Goal: Task Accomplishment & Management: Use online tool/utility

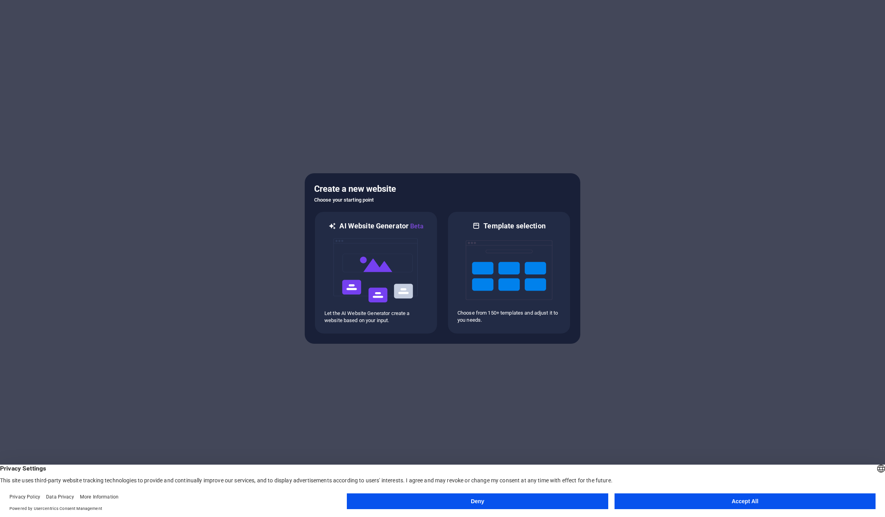
click at [723, 502] on button "Accept All" at bounding box center [745, 502] width 261 height 16
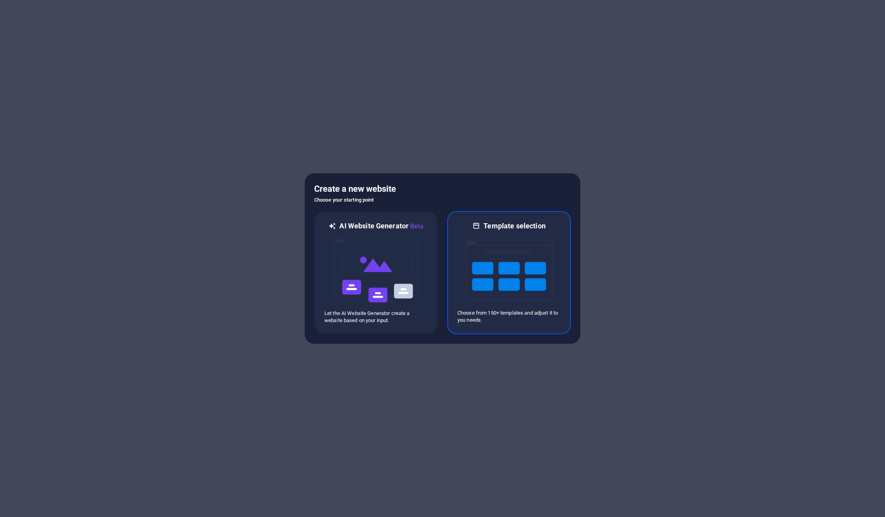
click at [500, 274] on img at bounding box center [509, 270] width 87 height 79
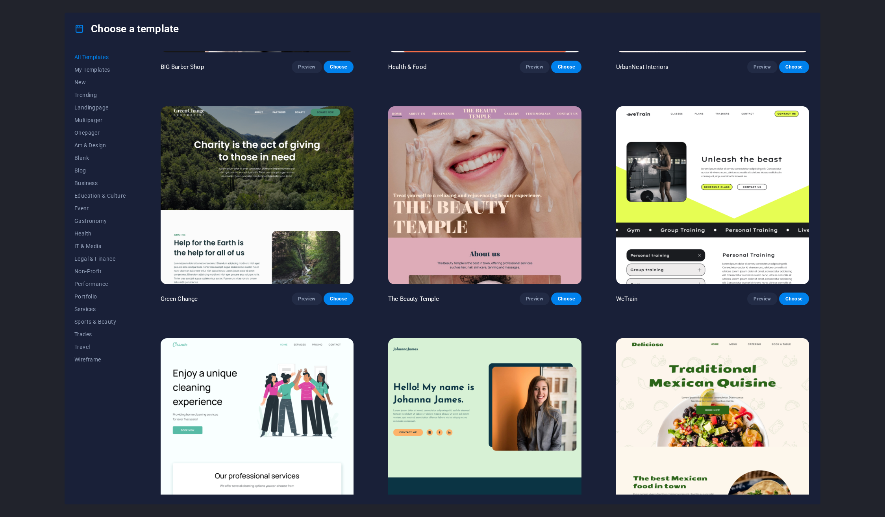
scroll to position [1339, 0]
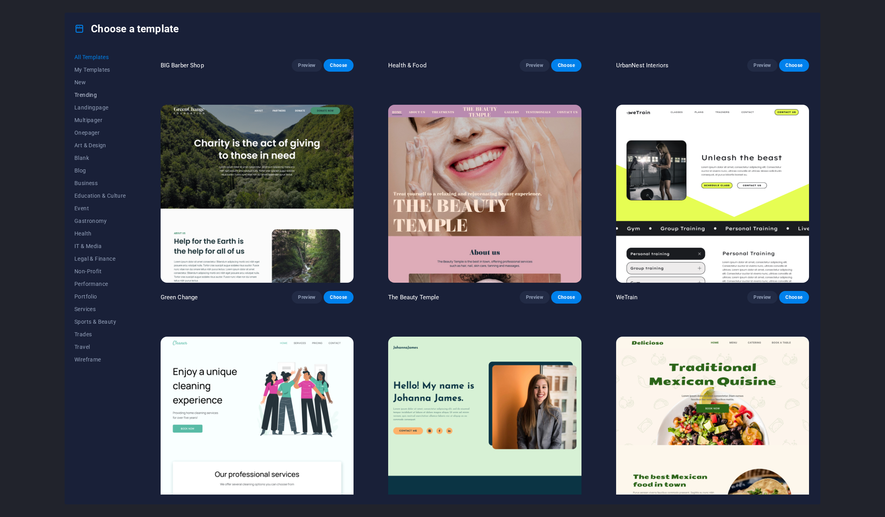
click at [84, 95] on span "Trending" at bounding box center [100, 95] width 52 height 6
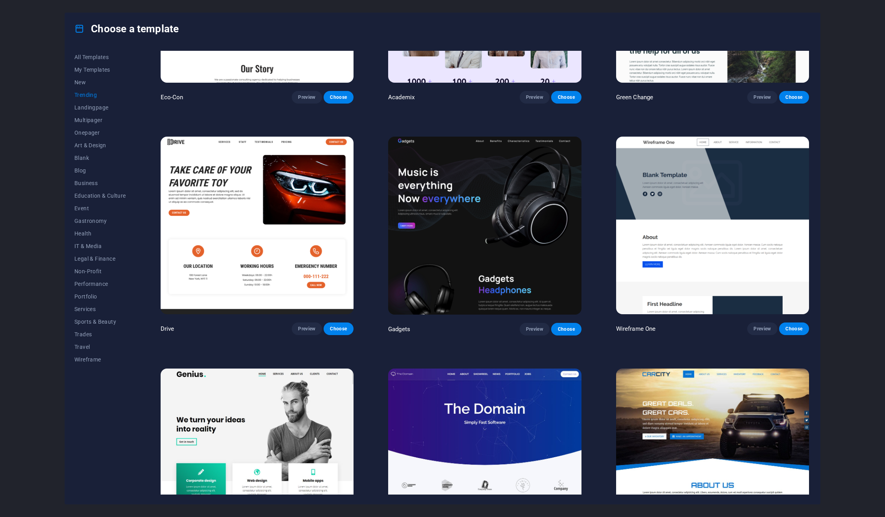
scroll to position [596, 0]
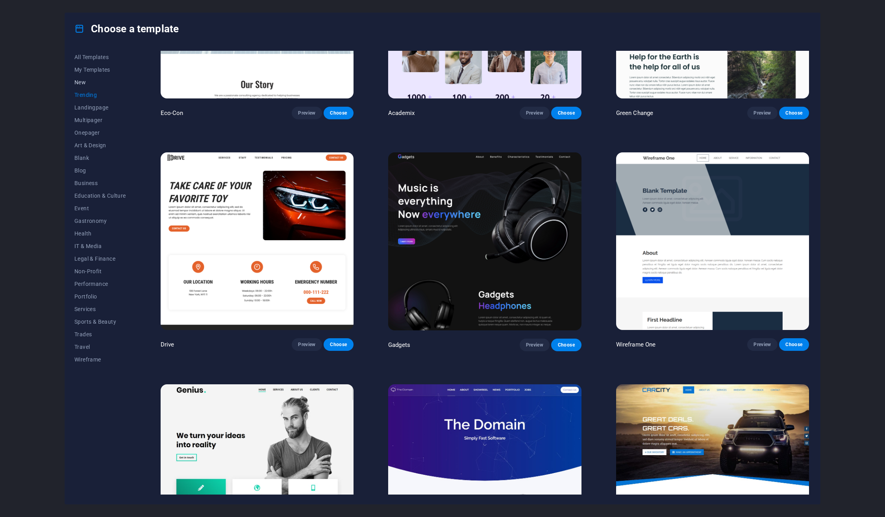
click at [78, 84] on span "New" at bounding box center [100, 82] width 52 height 6
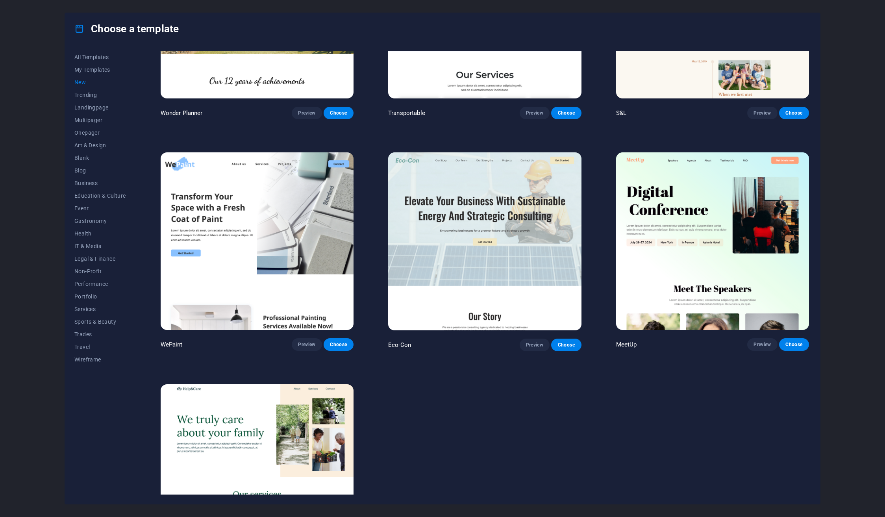
scroll to position [680, 0]
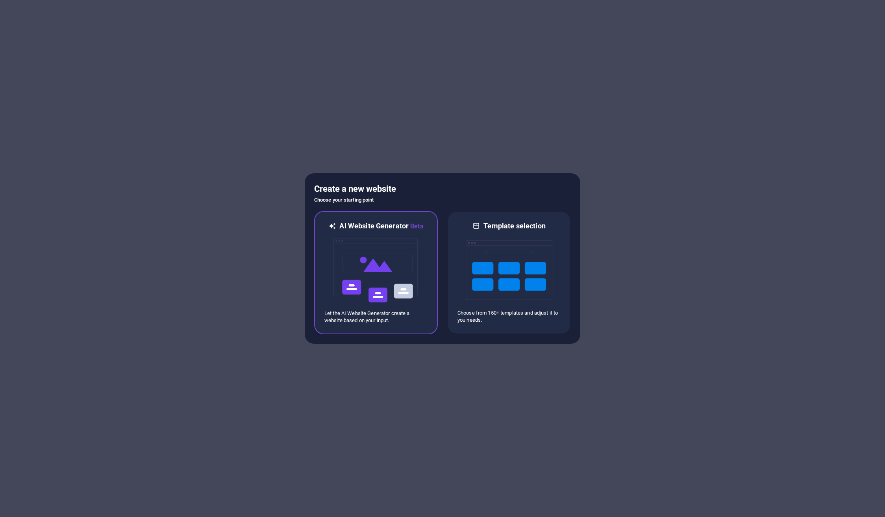
click at [372, 263] on img at bounding box center [376, 270] width 87 height 79
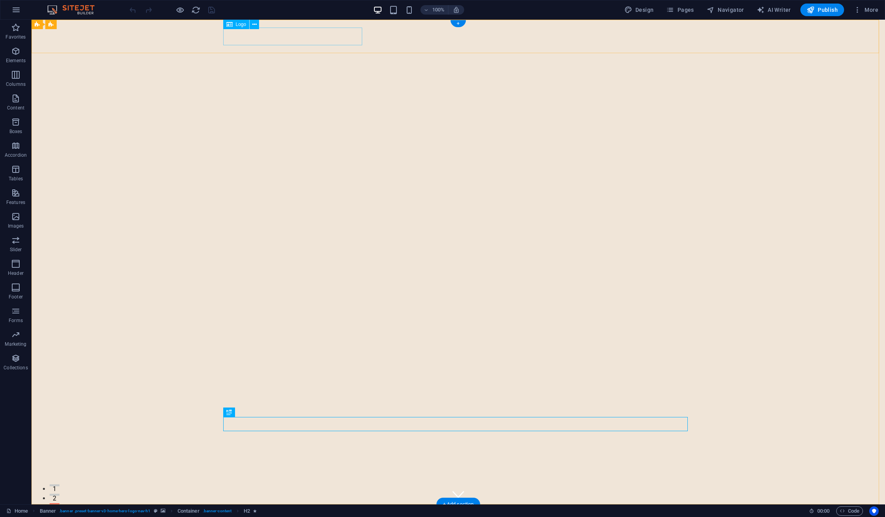
click at [333, 511] on div "[DOMAIN_NAME]" at bounding box center [459, 518] width 372 height 14
click at [254, 26] on icon at bounding box center [254, 24] width 4 height 8
click at [273, 511] on div "[DOMAIN_NAME]" at bounding box center [459, 518] width 372 height 14
click at [299, 511] on div "[DOMAIN_NAME]" at bounding box center [459, 518] width 372 height 14
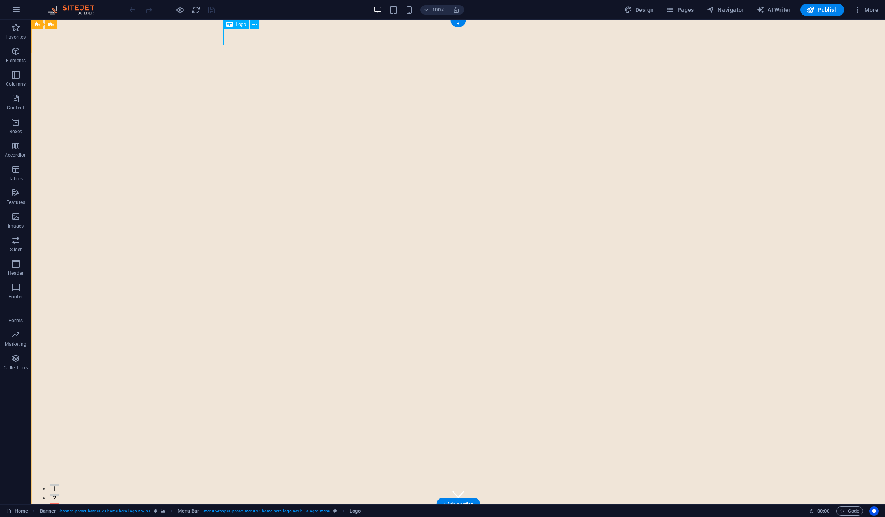
click at [299, 511] on div "[DOMAIN_NAME]" at bounding box center [459, 518] width 372 height 14
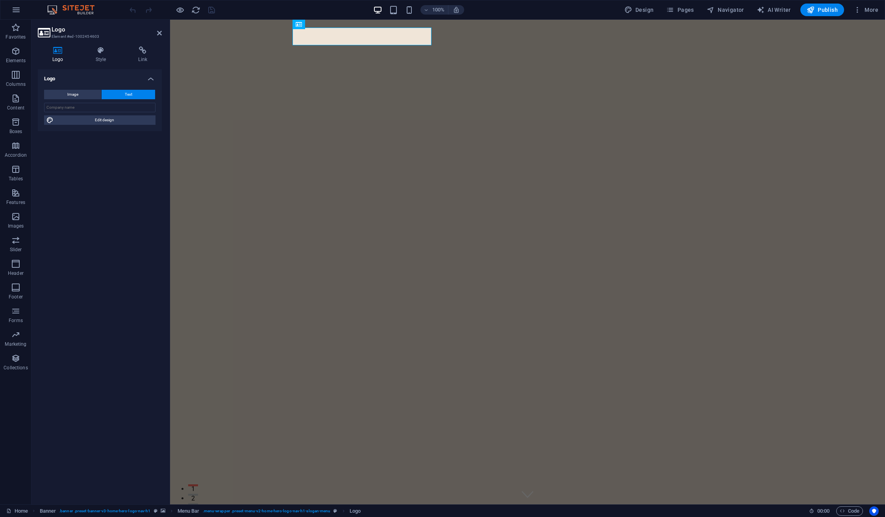
click at [130, 95] on span "Text" at bounding box center [128, 94] width 7 height 9
click at [82, 110] on input "text" at bounding box center [99, 107] width 111 height 9
type input "DawnBeacon.com"
click at [99, 58] on h4 "Style" at bounding box center [102, 54] width 43 height 17
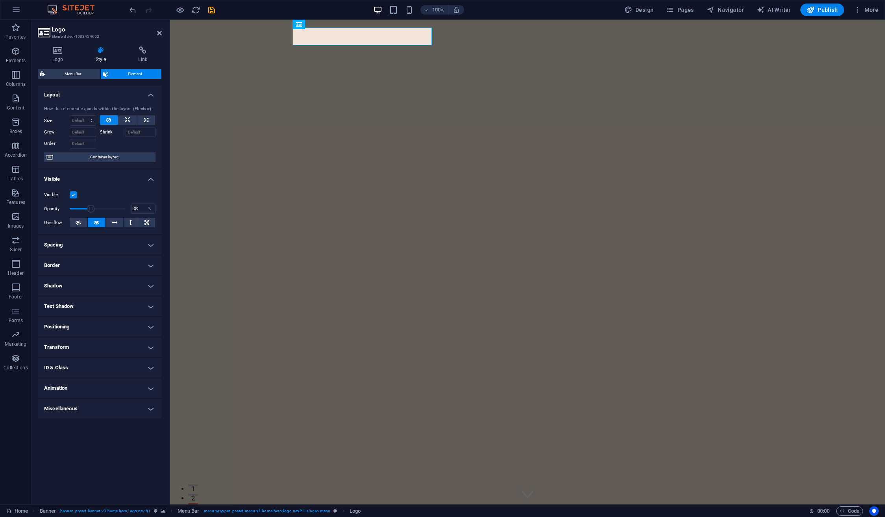
drag, startPoint x: 127, startPoint y: 211, endPoint x: 91, endPoint y: 209, distance: 35.9
click at [91, 209] on span at bounding box center [91, 209] width 8 height 8
type input "100"
drag, startPoint x: 91, startPoint y: 208, endPoint x: 126, endPoint y: 212, distance: 34.9
click at [126, 212] on span at bounding box center [125, 209] width 8 height 8
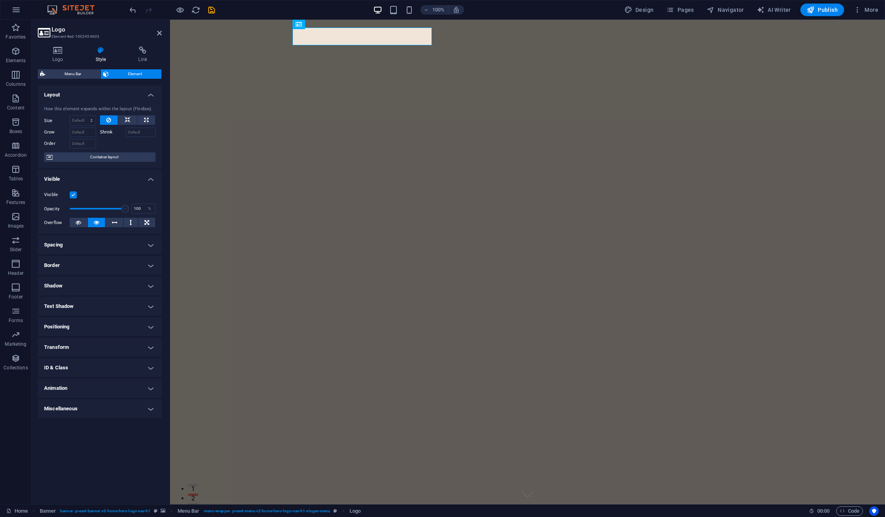
click at [151, 246] on h4 "Spacing" at bounding box center [100, 245] width 124 height 19
click at [151, 246] on h4 "Spacing" at bounding box center [100, 243] width 124 height 14
click at [151, 284] on h4 "Shadow" at bounding box center [100, 286] width 124 height 19
click at [116, 302] on span "Outside" at bounding box center [113, 301] width 13 height 9
type input "2"
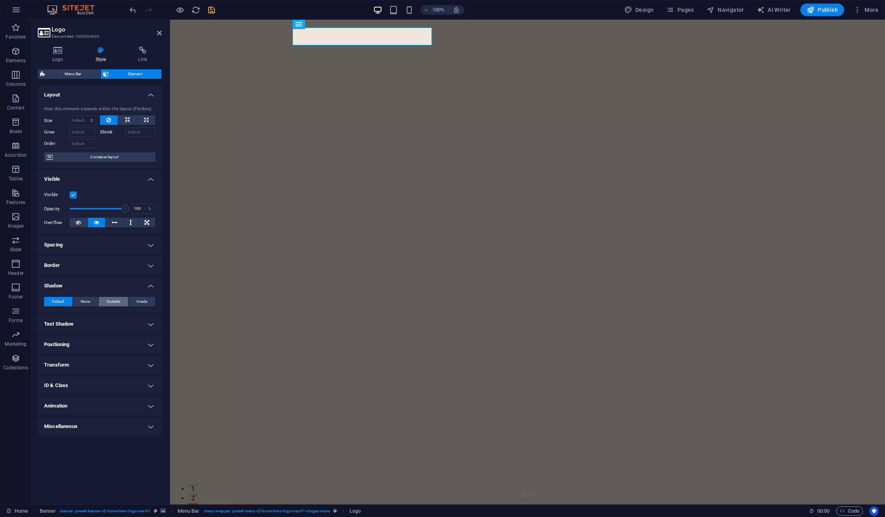
type input "2"
type input "4"
click at [150, 377] on h4 "Text Shadow" at bounding box center [100, 367] width 124 height 19
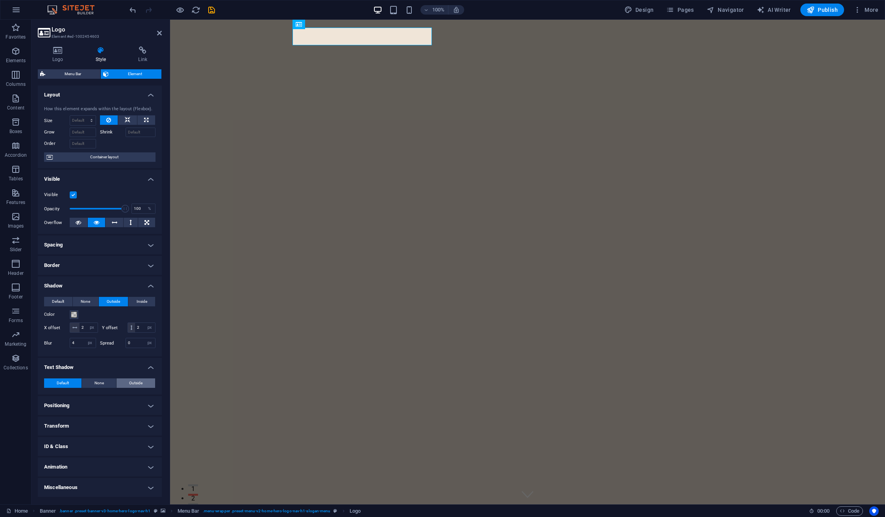
click at [133, 388] on span "Outside" at bounding box center [135, 383] width 13 height 9
type input "2"
type input "4"
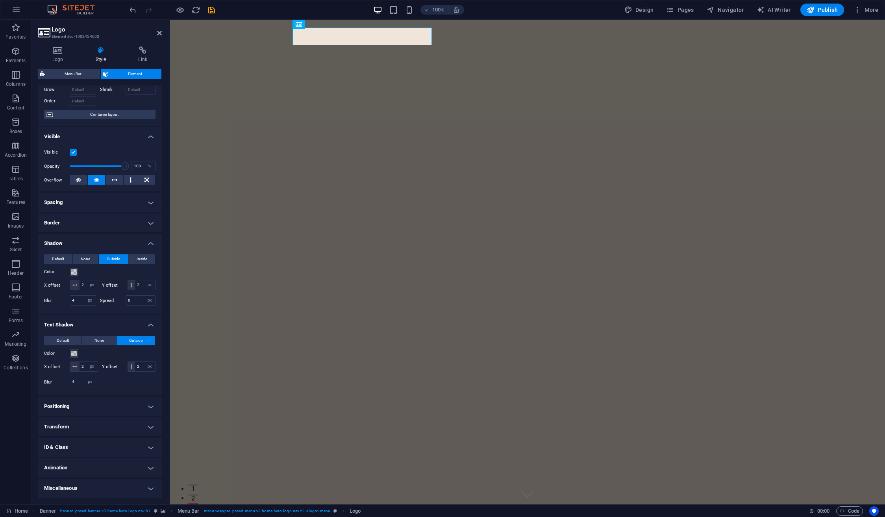
scroll to position [63, 0]
click at [148, 468] on h4 "Animation" at bounding box center [100, 467] width 124 height 19
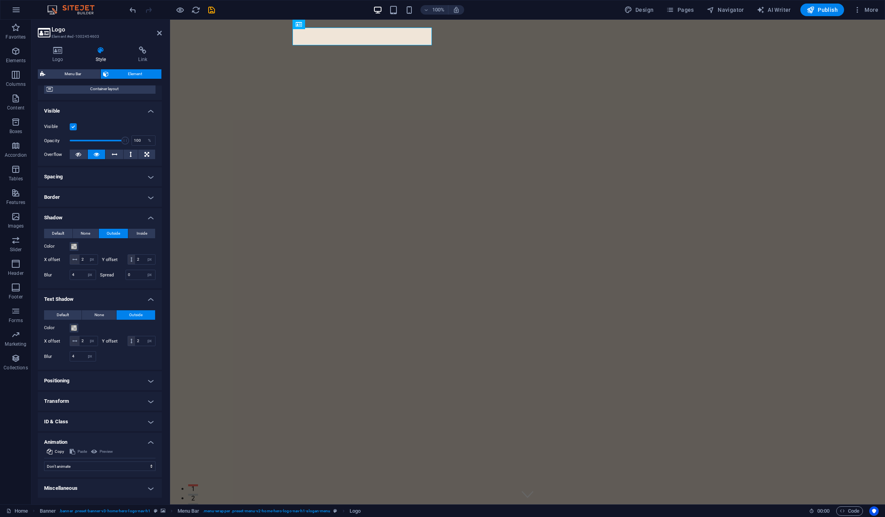
scroll to position [88, 0]
click at [149, 467] on select "Don't animate Show / Hide Slide up/down Zoom in/out Slide left to right Slide r…" at bounding box center [99, 466] width 111 height 9
select select "move-left-to-right"
click at [44, 462] on select "Don't animate Show / Hide Slide up/down Zoom in/out Slide left to right Slide r…" at bounding box center [99, 466] width 111 height 9
select select "scroll"
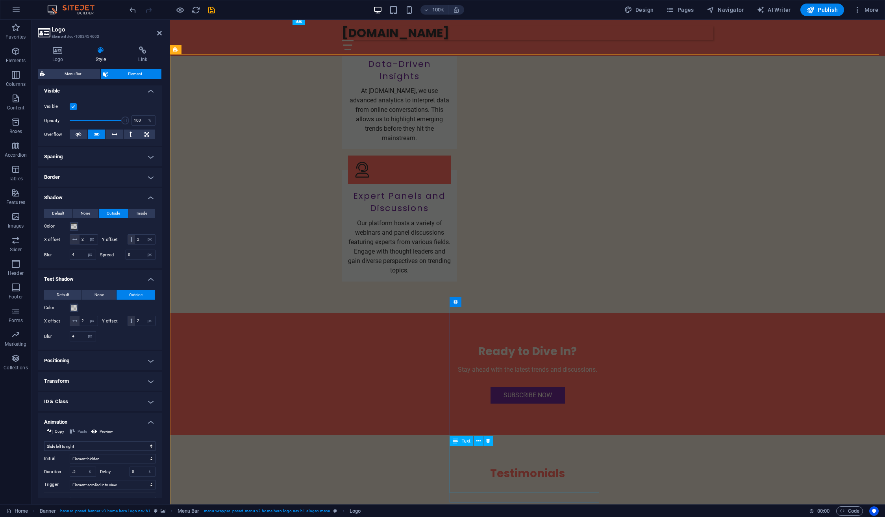
scroll to position [1576, 0]
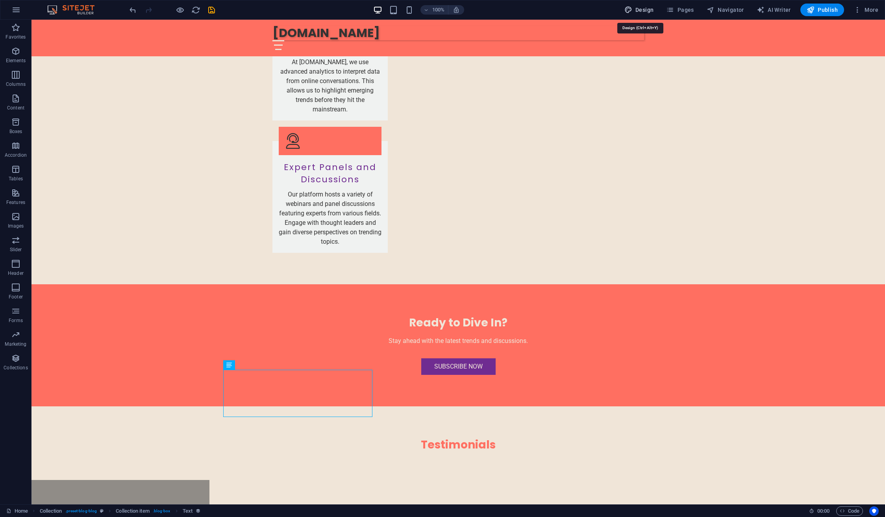
click at [650, 7] on span "Design" at bounding box center [640, 10] width 30 height 8
select select "px"
select select "200"
select select "px"
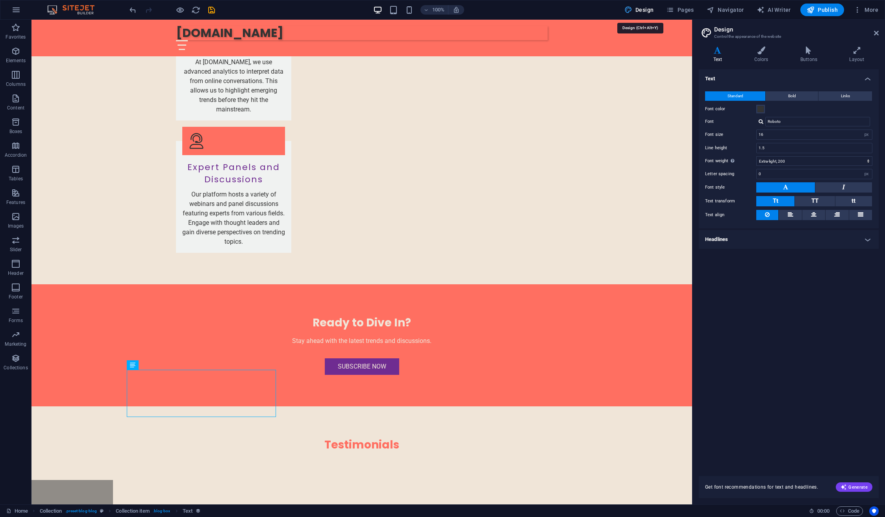
scroll to position [1565, 0]
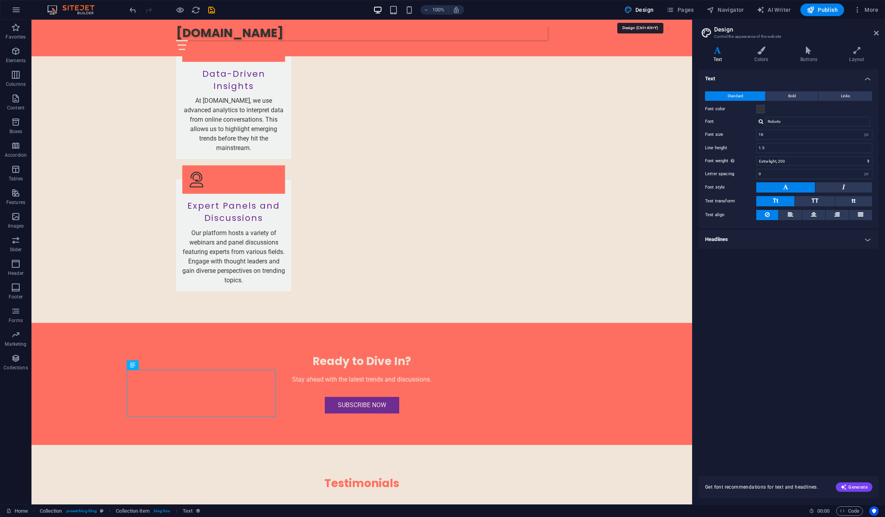
click at [649, 13] on span "Design" at bounding box center [640, 10] width 30 height 8
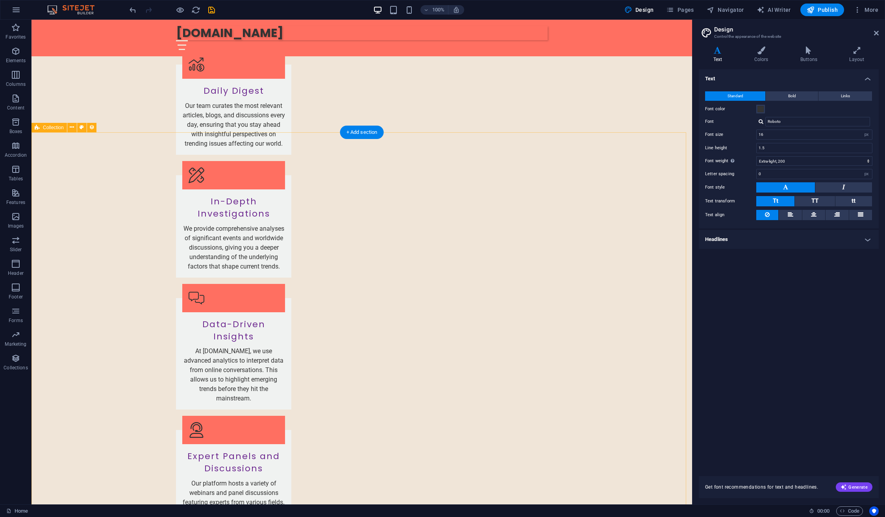
scroll to position [1253, 0]
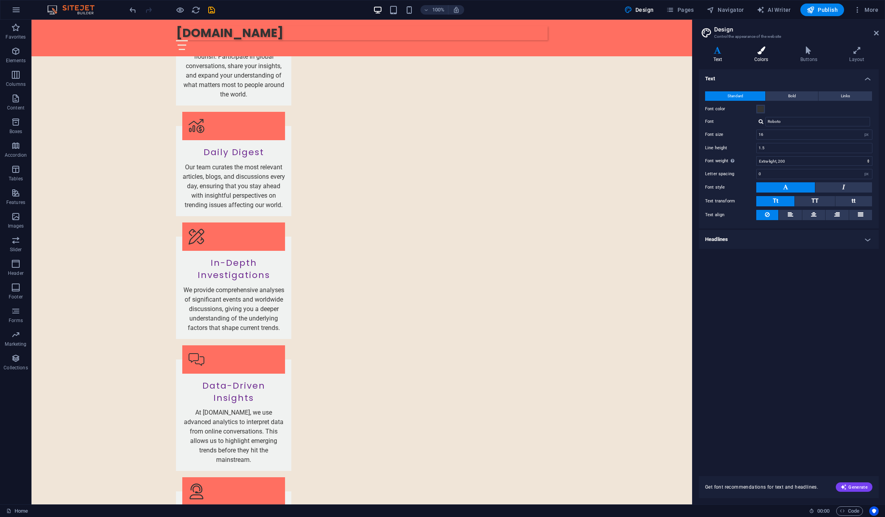
click at [754, 55] on h4 "Colors" at bounding box center [763, 54] width 46 height 17
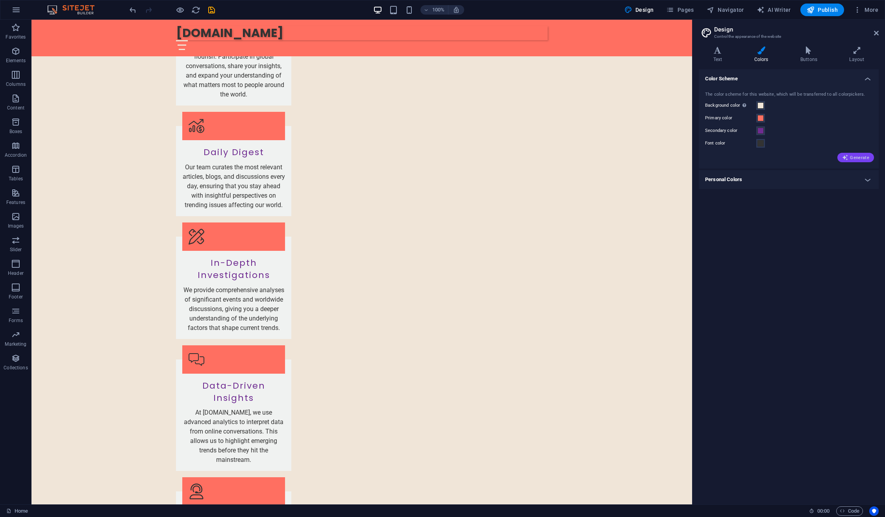
click at [863, 158] on span "Generate" at bounding box center [856, 157] width 27 height 6
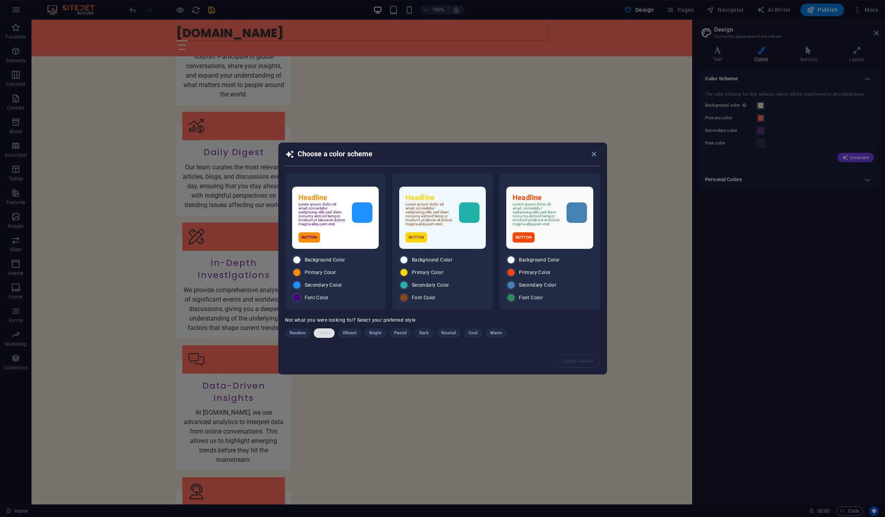
click at [329, 335] on span "Clean" at bounding box center [324, 333] width 11 height 9
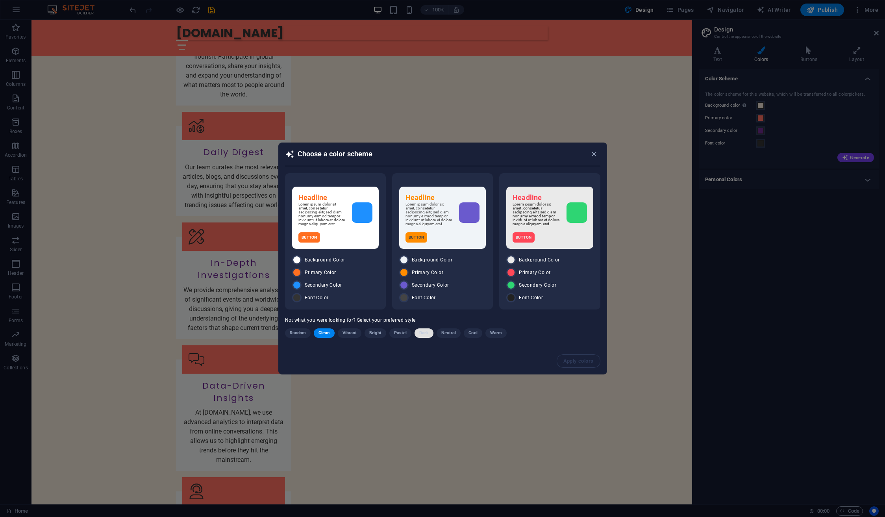
click at [427, 333] on span "Dark" at bounding box center [424, 333] width 9 height 9
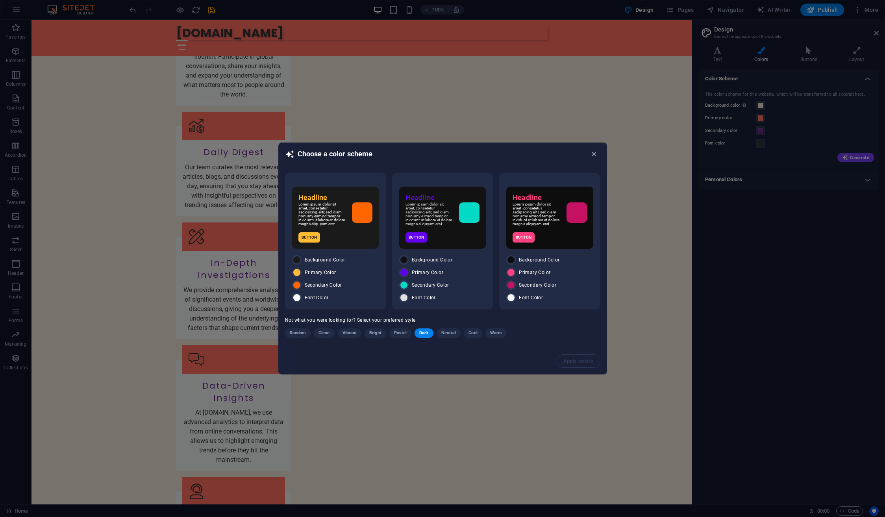
click at [574, 363] on div "Apply colors" at bounding box center [443, 361] width 328 height 26
click at [352, 240] on div "Button" at bounding box center [336, 237] width 74 height 10
click at [581, 362] on span "Apply colors" at bounding box center [579, 361] width 30 height 6
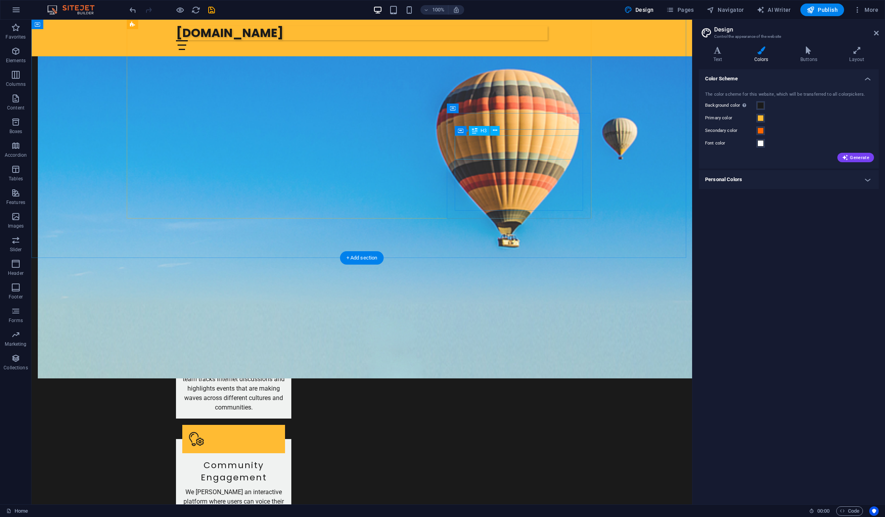
scroll to position [778, 0]
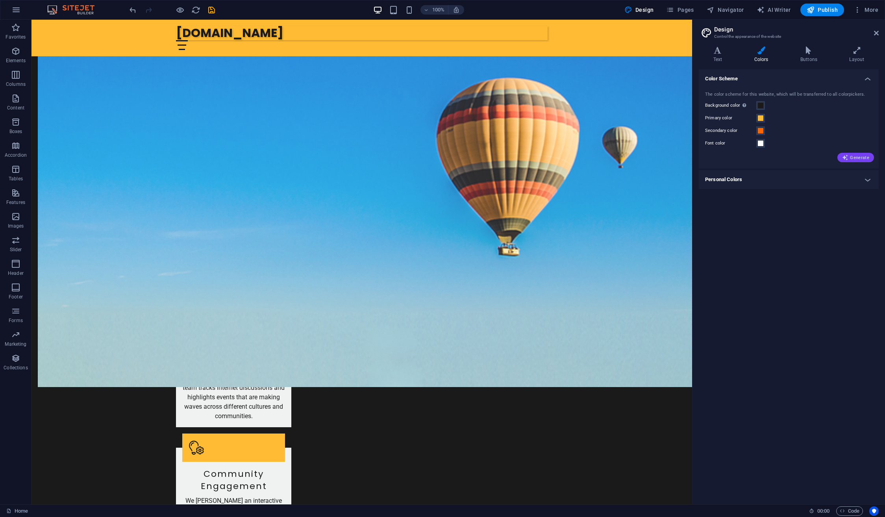
click at [848, 155] on icon "button" at bounding box center [846, 157] width 6 height 6
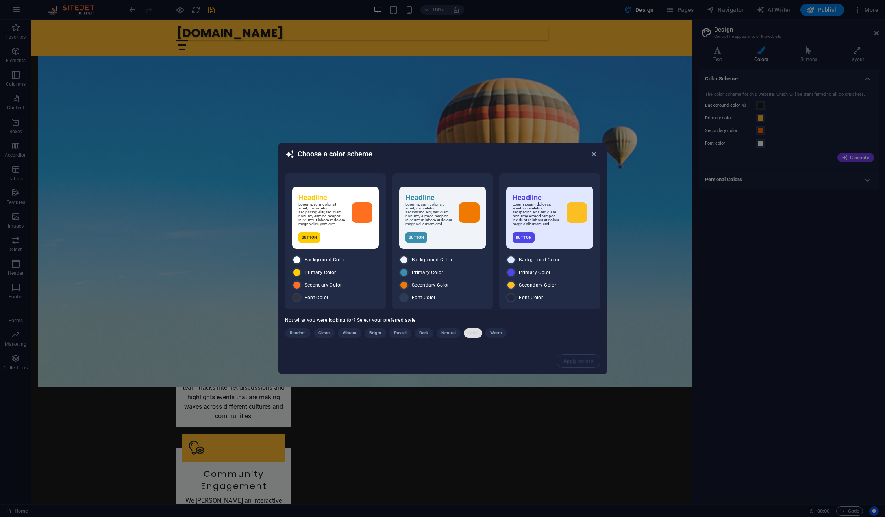
click at [478, 337] on button "Cool" at bounding box center [473, 333] width 18 height 9
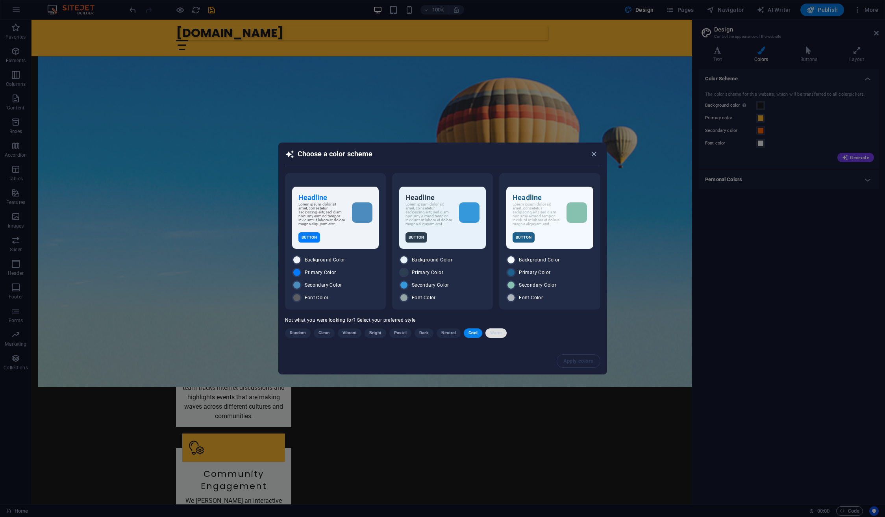
click at [492, 332] on span "Warm" at bounding box center [496, 333] width 12 height 9
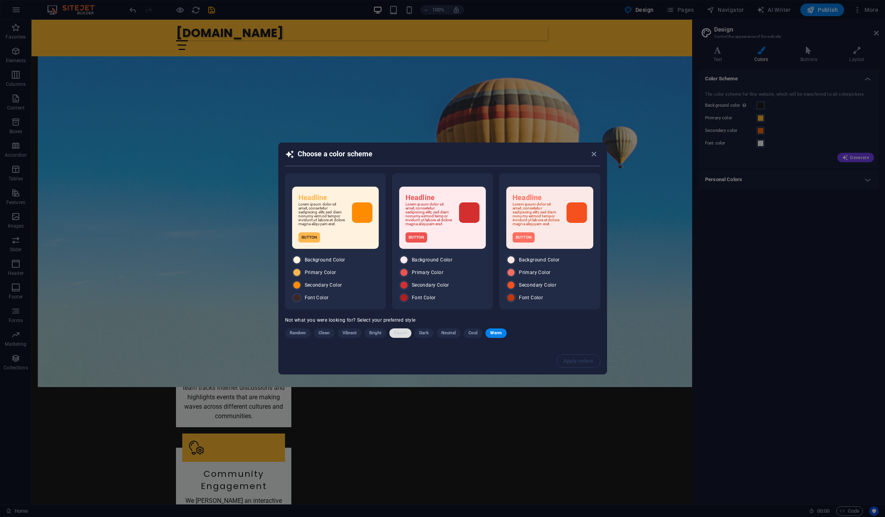
click at [406, 337] on span "Pastel" at bounding box center [400, 333] width 13 height 9
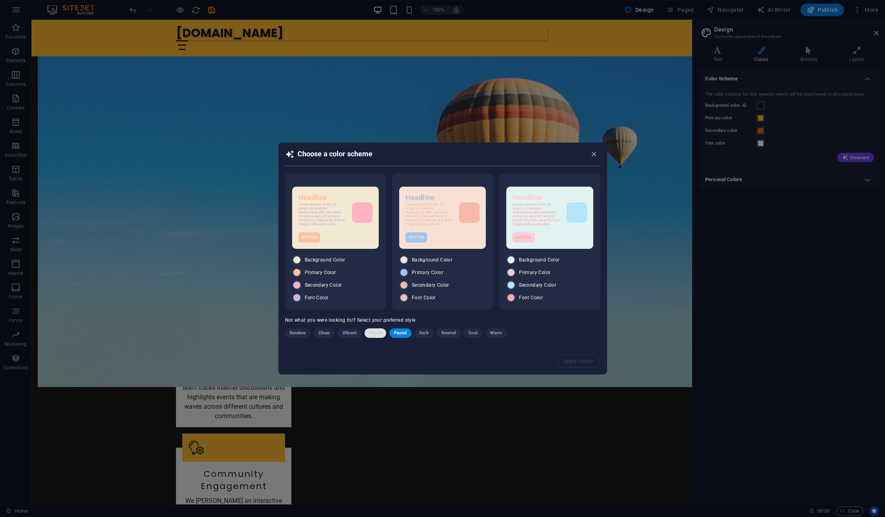
click at [379, 334] on span "Bright" at bounding box center [375, 333] width 12 height 9
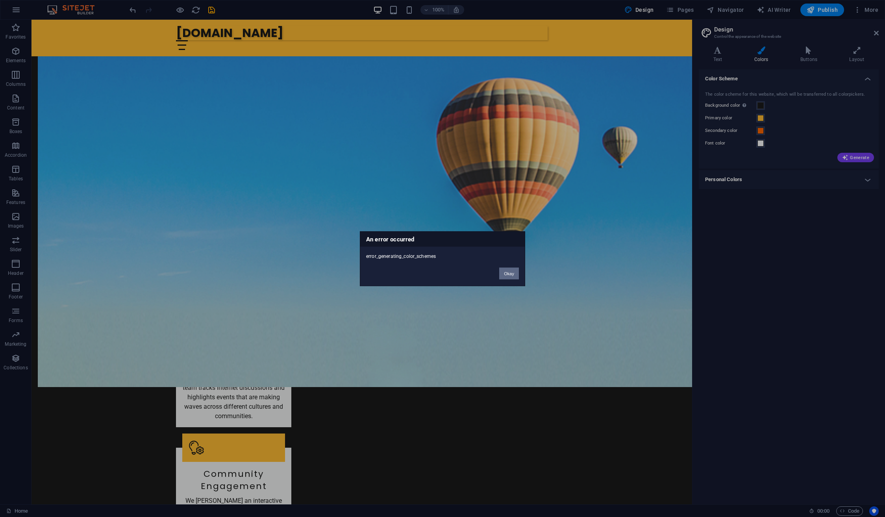
click at [512, 273] on button "Okay" at bounding box center [509, 273] width 20 height 12
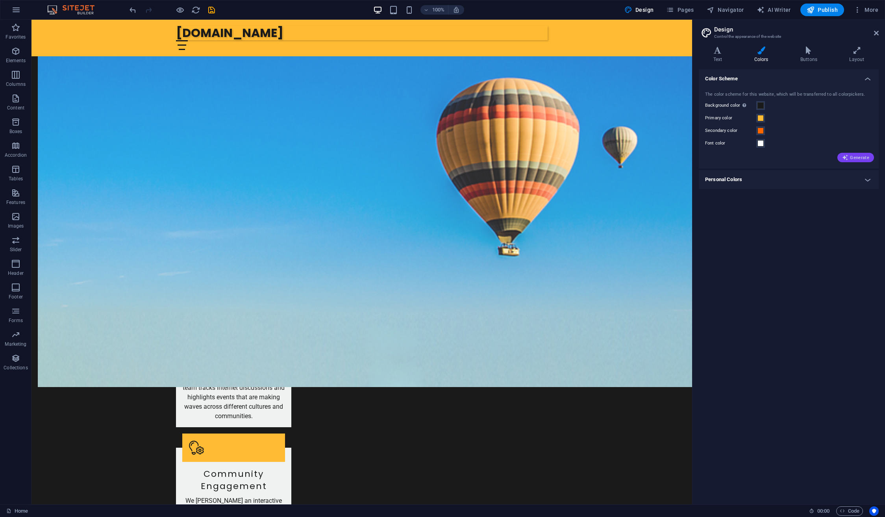
click at [863, 157] on span "Generate" at bounding box center [856, 157] width 27 height 6
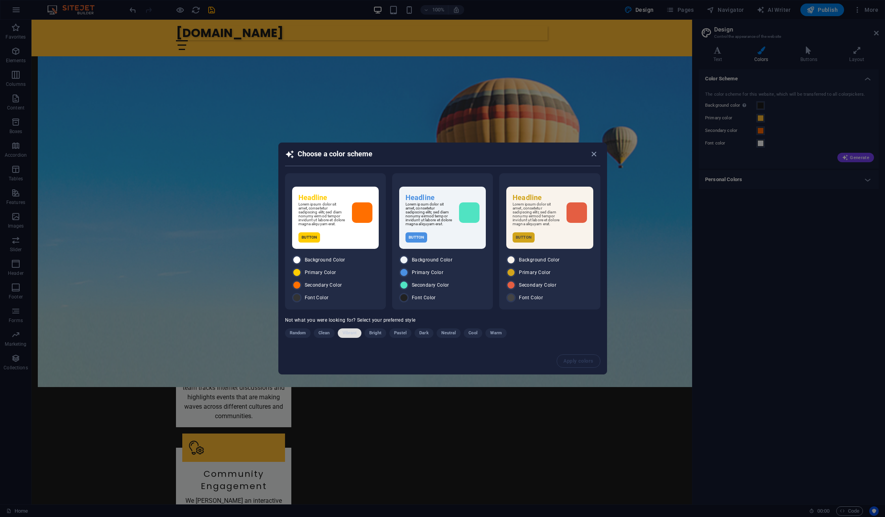
click at [348, 332] on span "Vibrant" at bounding box center [350, 333] width 15 height 9
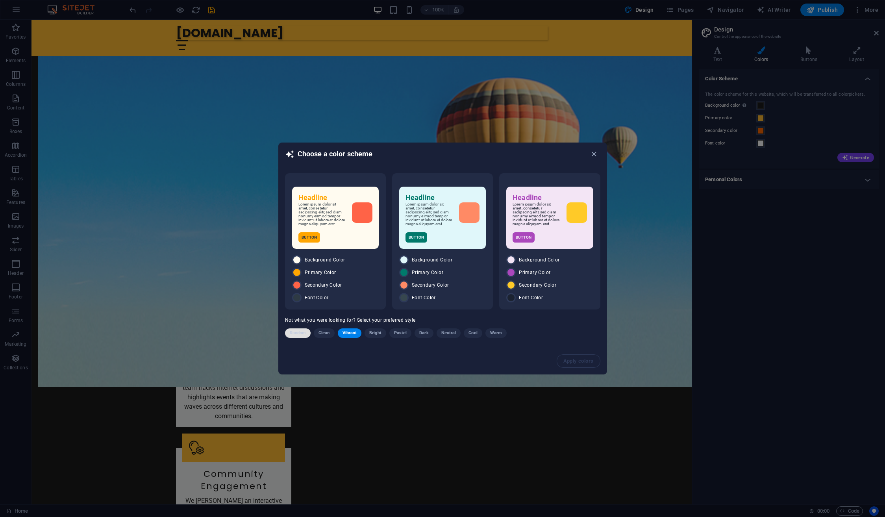
click at [295, 338] on span "Random" at bounding box center [298, 333] width 17 height 9
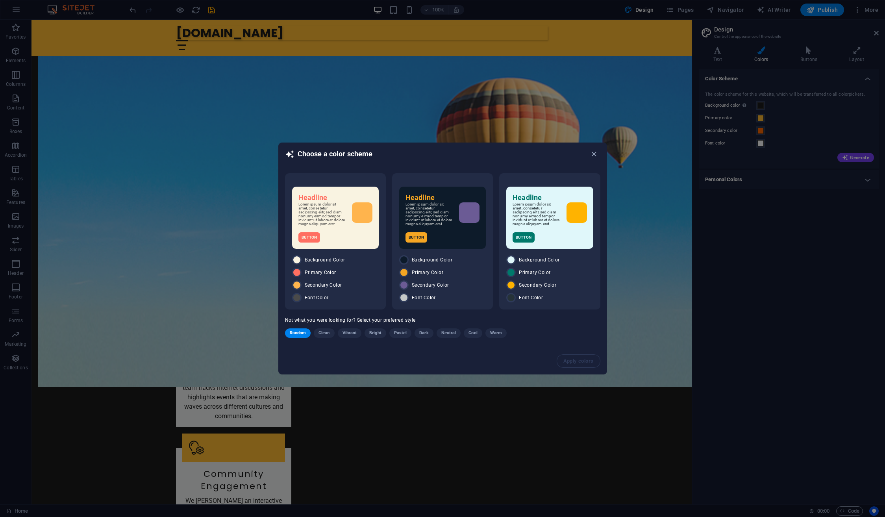
click at [294, 336] on span "Random" at bounding box center [298, 333] width 17 height 9
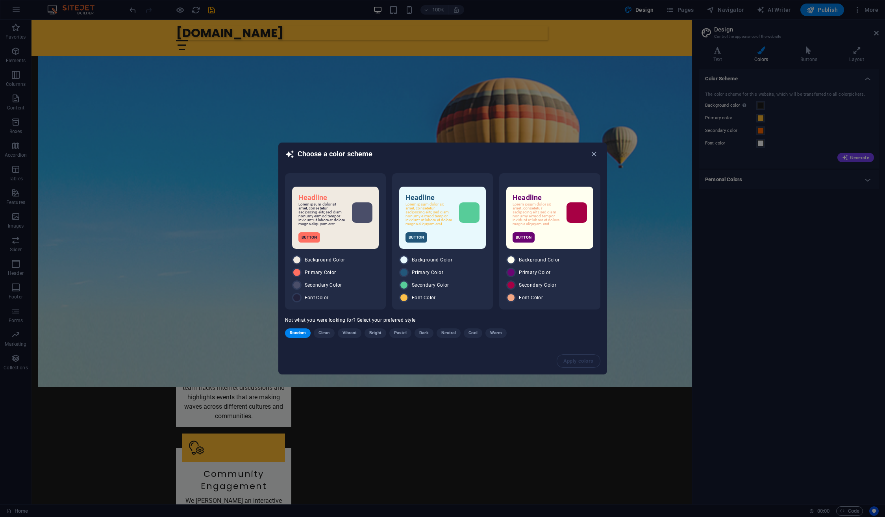
click at [301, 332] on span "Random" at bounding box center [298, 333] width 17 height 9
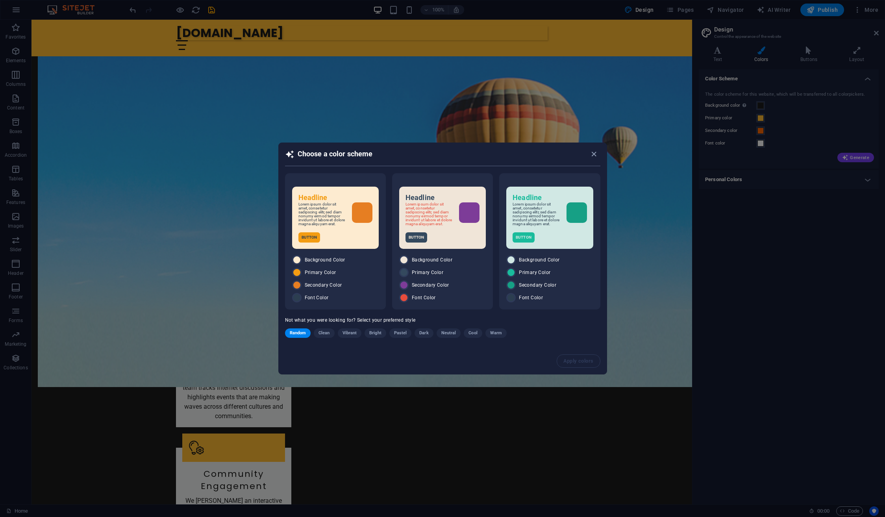
click at [301, 333] on span "Random" at bounding box center [298, 333] width 17 height 9
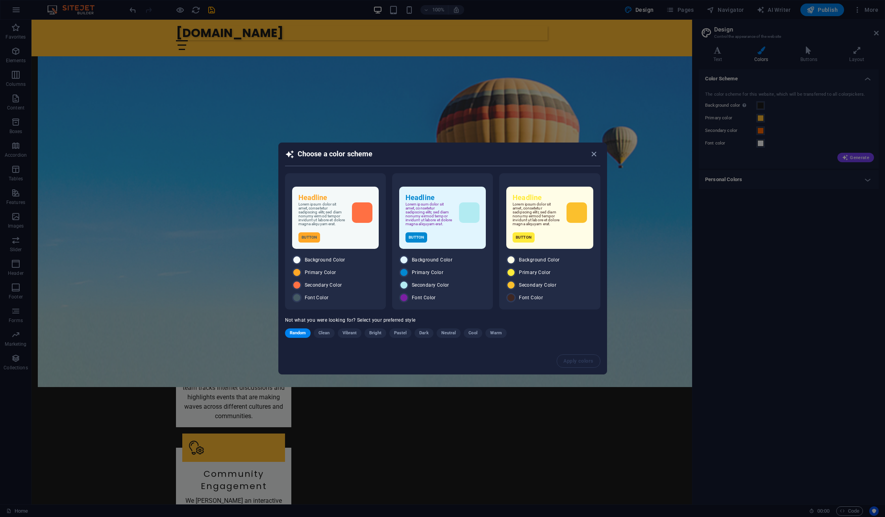
click at [299, 335] on span "Random" at bounding box center [298, 333] width 17 height 9
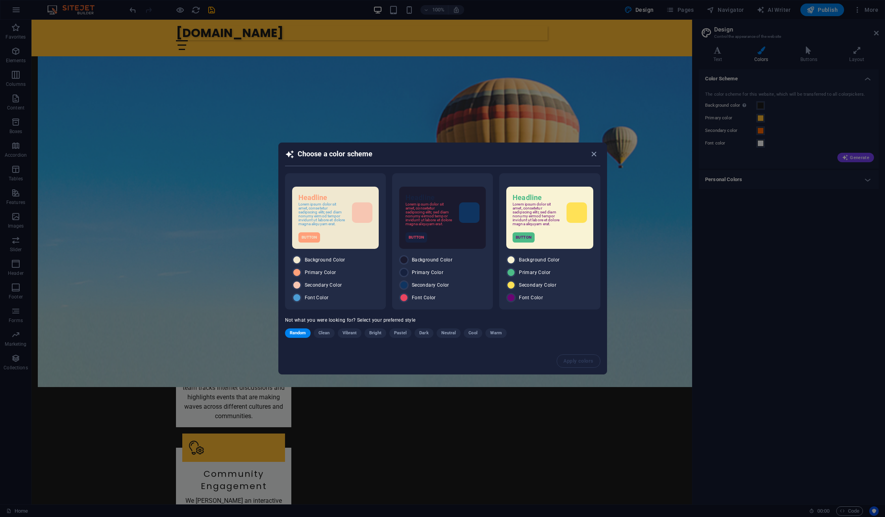
click at [299, 337] on span "Random" at bounding box center [298, 333] width 17 height 9
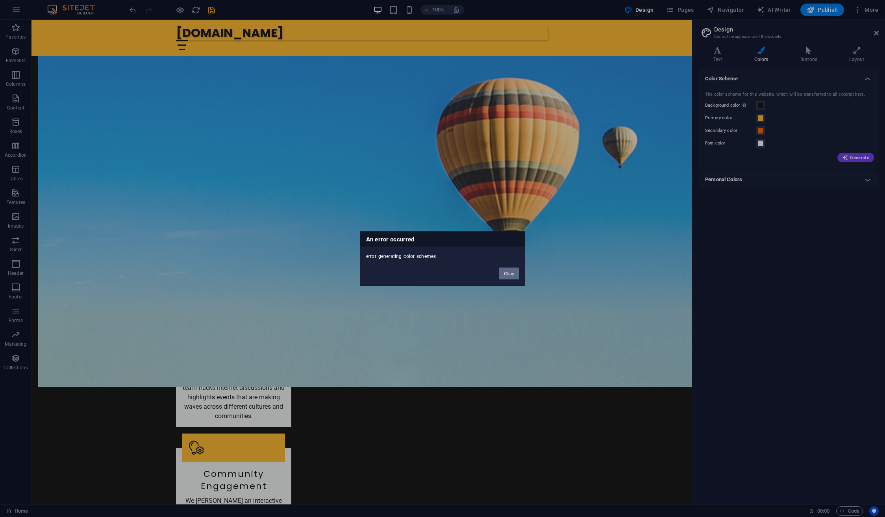
click at [513, 276] on button "Okay" at bounding box center [509, 273] width 20 height 12
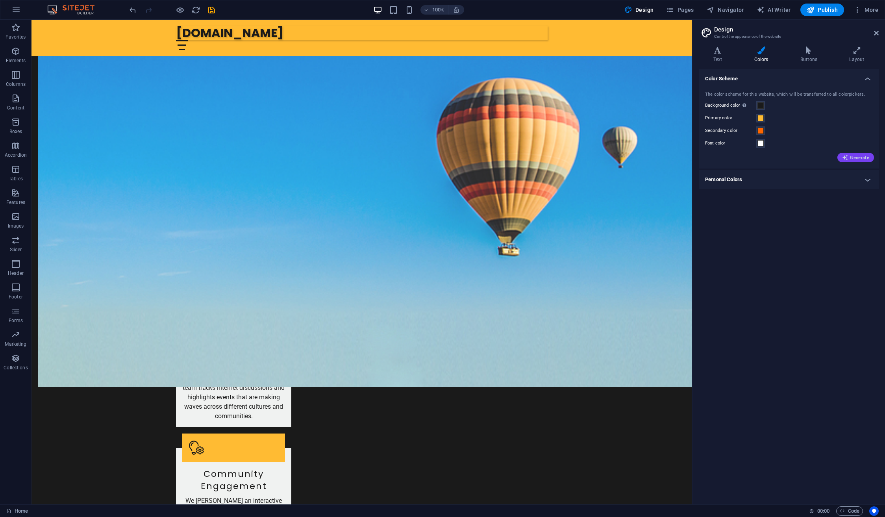
click at [861, 156] on span "Generate" at bounding box center [856, 157] width 27 height 6
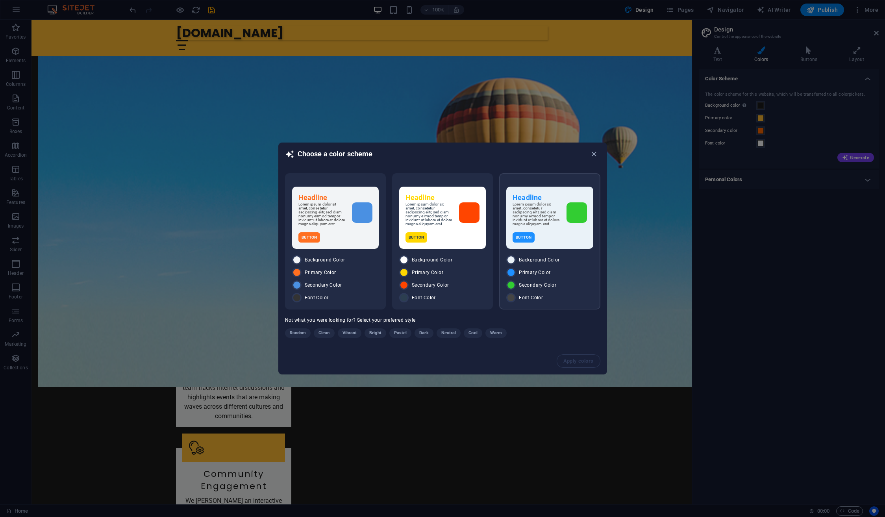
click at [563, 243] on div "Button" at bounding box center [550, 237] width 74 height 10
click at [589, 367] on button "Apply colors" at bounding box center [579, 361] width 43 height 13
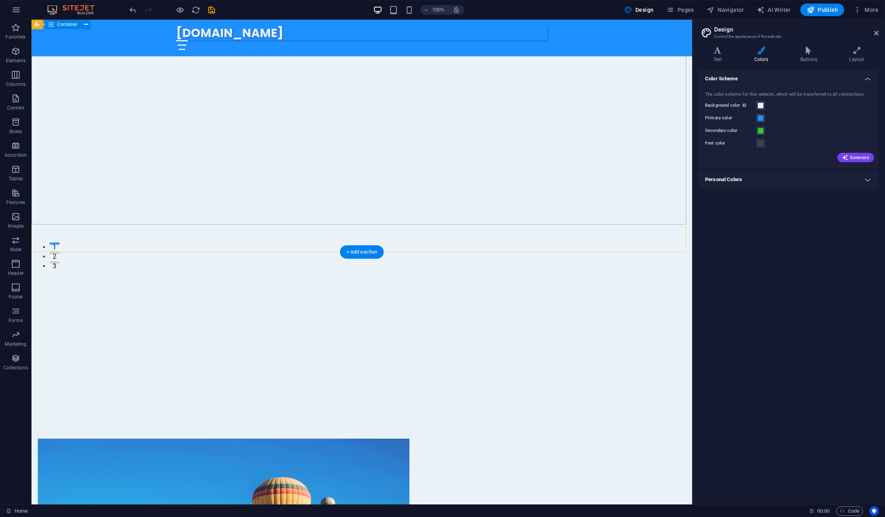
scroll to position [236, 0]
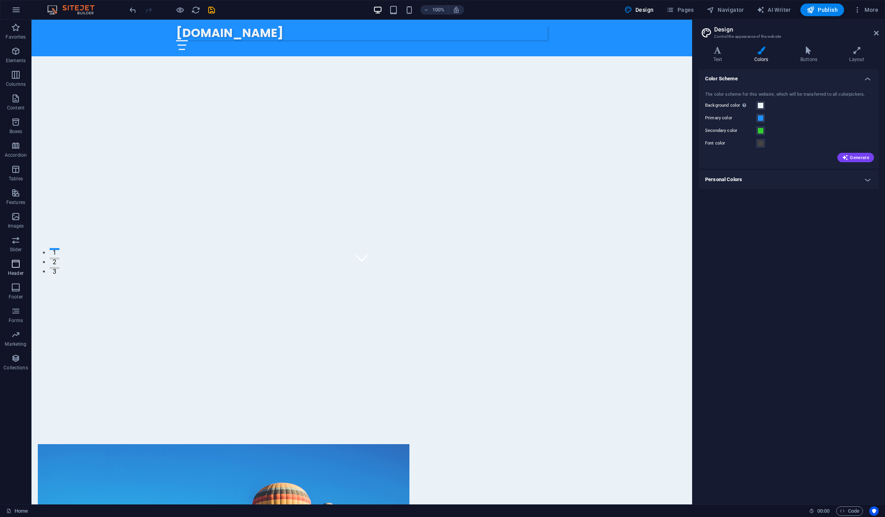
click at [20, 267] on icon "button" at bounding box center [15, 263] width 9 height 9
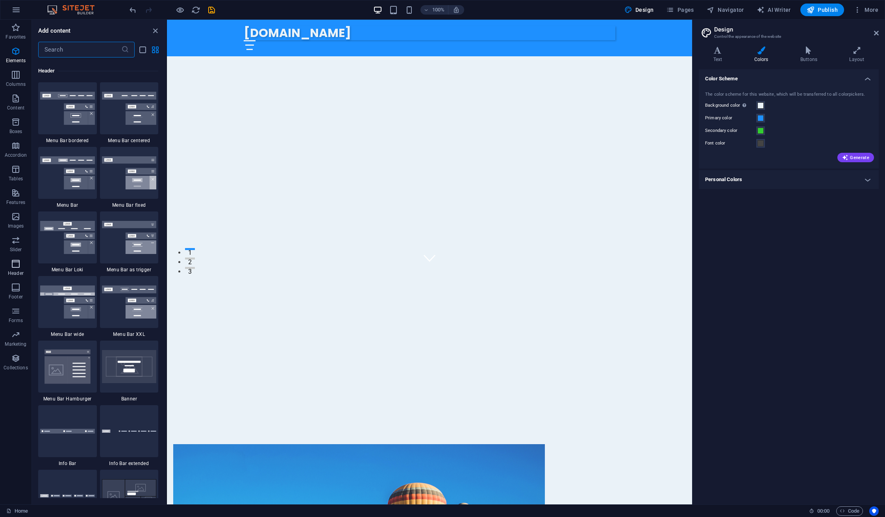
scroll to position [4743, 0]
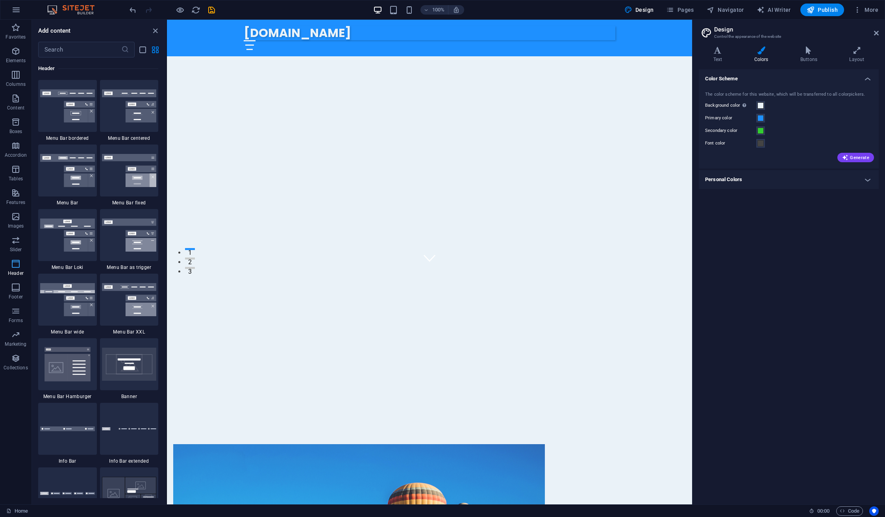
click at [15, 266] on icon "button" at bounding box center [15, 263] width 9 height 9
click at [309, 35] on div "DawnBeacon.com" at bounding box center [430, 33] width 372 height 14
click at [291, 38] on div "DawnBeacon.com" at bounding box center [430, 33] width 372 height 14
select select "px"
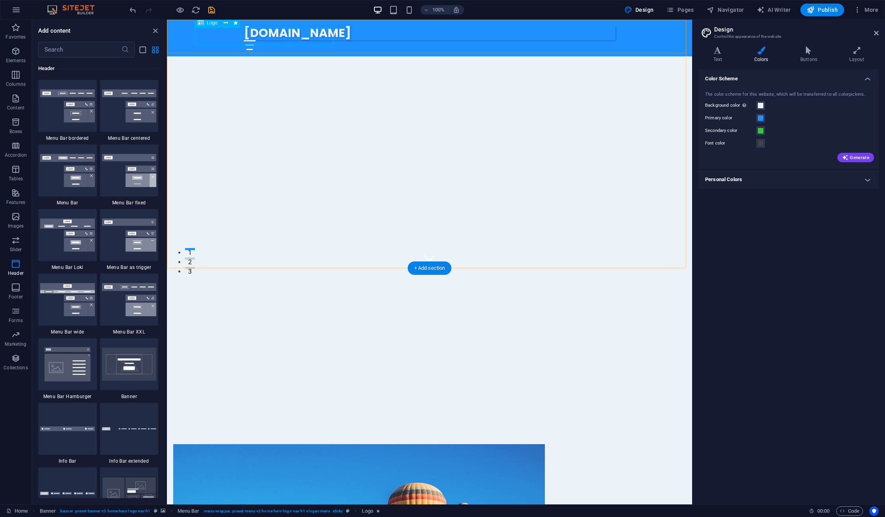
select select "px"
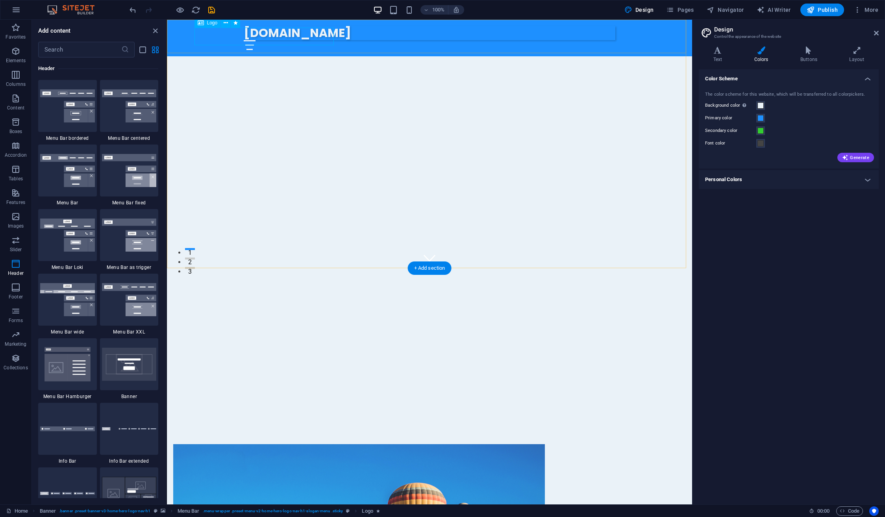
select select "px"
select select "move-left-to-right"
select select "s"
select select "scroll"
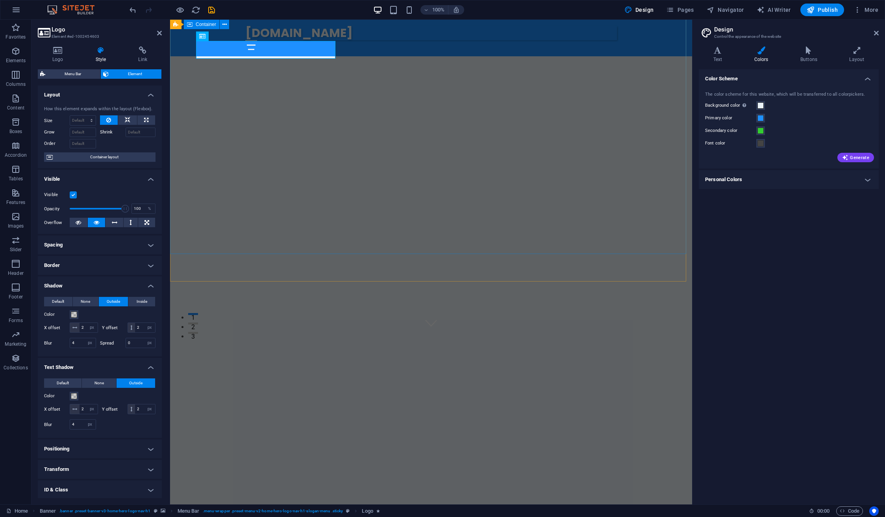
scroll to position [158, 0]
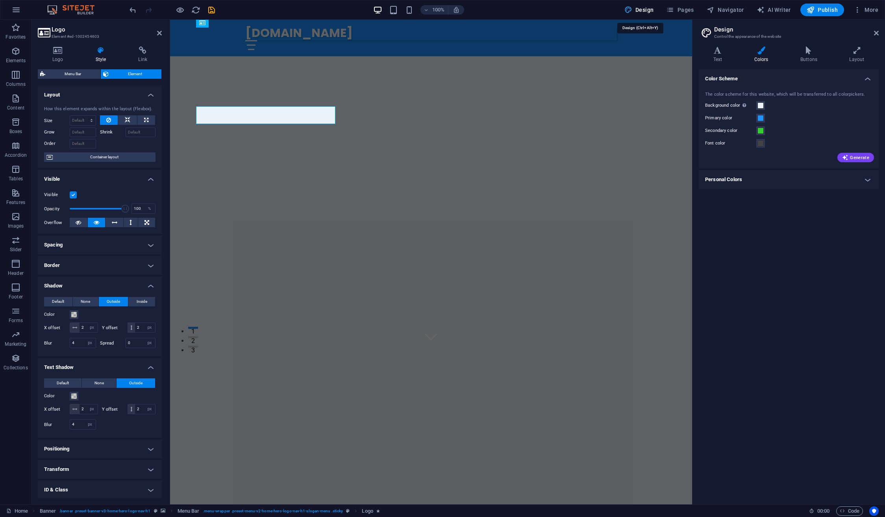
click at [643, 9] on span "Design" at bounding box center [640, 10] width 30 height 8
click at [718, 54] on icon at bounding box center [718, 50] width 38 height 8
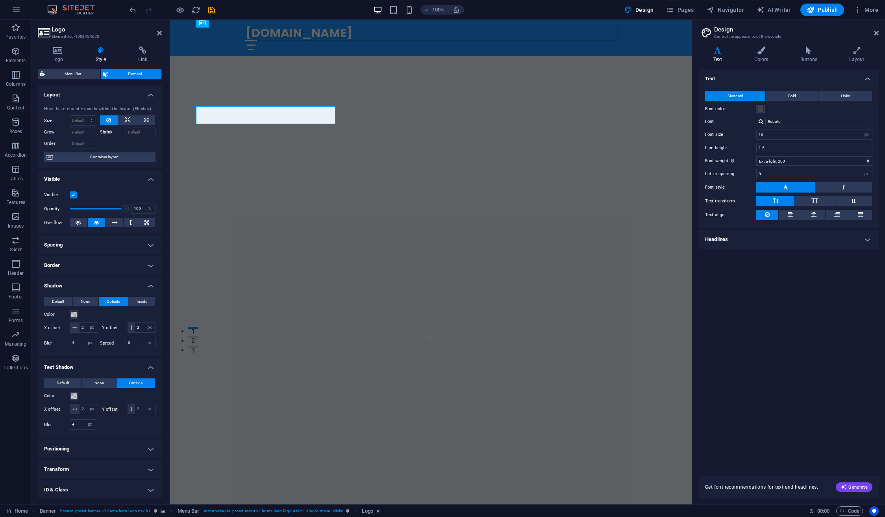
click at [760, 121] on div at bounding box center [761, 121] width 5 height 5
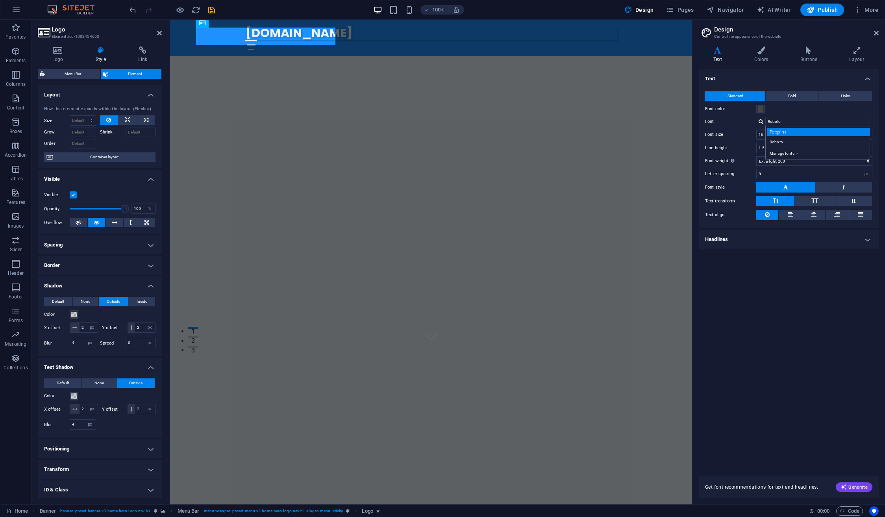
click at [784, 132] on div "Poppins" at bounding box center [820, 132] width 104 height 8
type input "Poppins"
click at [313, 39] on div "DawnBeacon.com" at bounding box center [431, 33] width 372 height 14
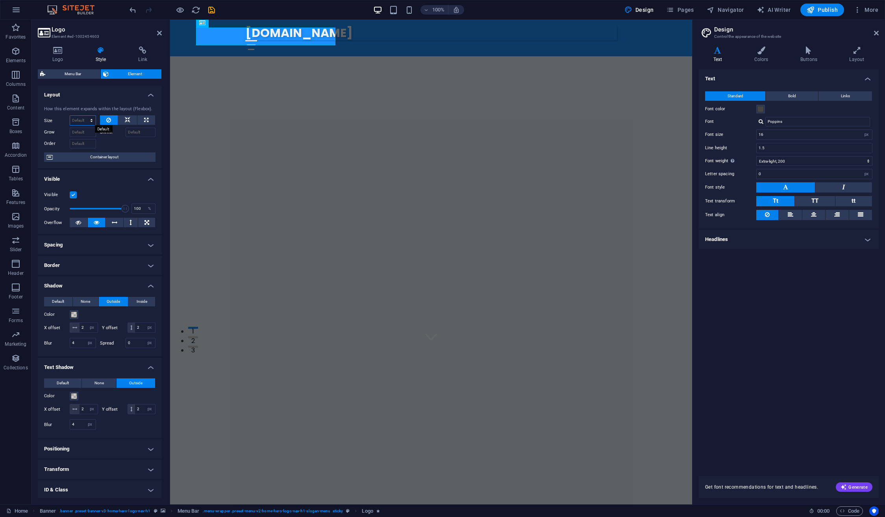
click at [85, 121] on select "Default auto px % 1/1 1/2 1/3 1/4 1/5 1/6 1/7 1/8 1/9 1/10" at bounding box center [83, 120] width 26 height 9
select select "1/2"
click at [84, 116] on select "Default auto px % 1/1 1/2 1/3 1/4 1/5 1/6 1/7 1/8 1/9 1/10" at bounding box center [83, 120] width 26 height 9
type input "50"
click at [80, 122] on input "50" at bounding box center [83, 120] width 26 height 9
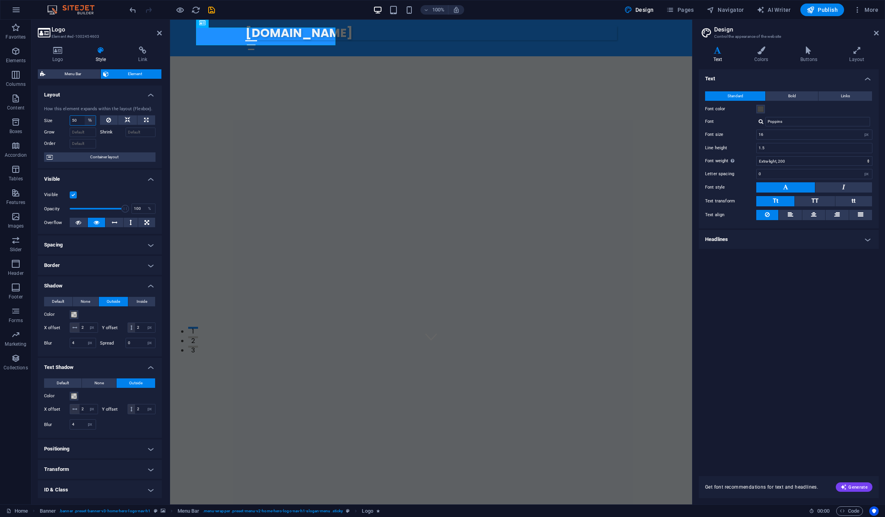
click at [87, 122] on select "Default auto px % 1/1 1/2 1/3 1/4 1/5 1/6 1/7 1/8 1/9 1/10" at bounding box center [90, 120] width 11 height 9
select select "auto"
click at [85, 116] on select "Default auto px % 1/1 1/2 1/3 1/4 1/5 1/6 1/7 1/8 1/9 1/10" at bounding box center [90, 120] width 11 height 9
select select "DISABLED_OPTION_VALUE"
click at [198, 13] on icon "reload" at bounding box center [195, 10] width 9 height 9
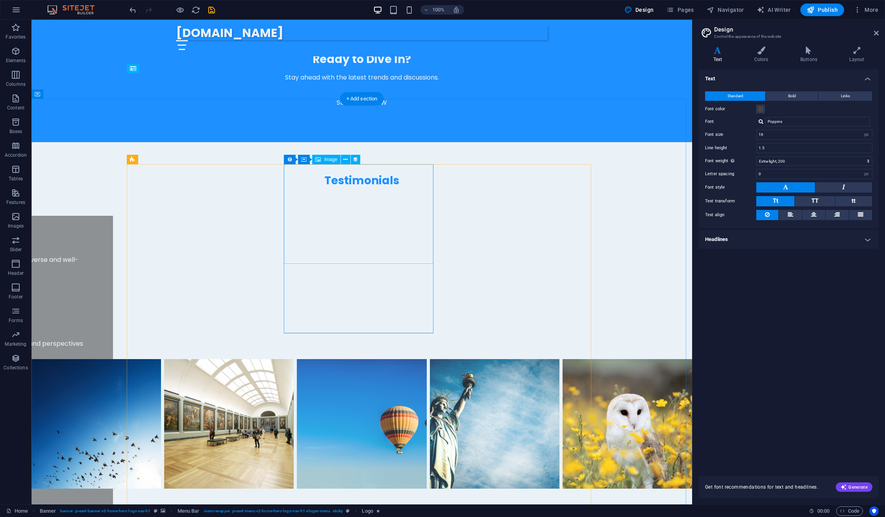
scroll to position [1930, 0]
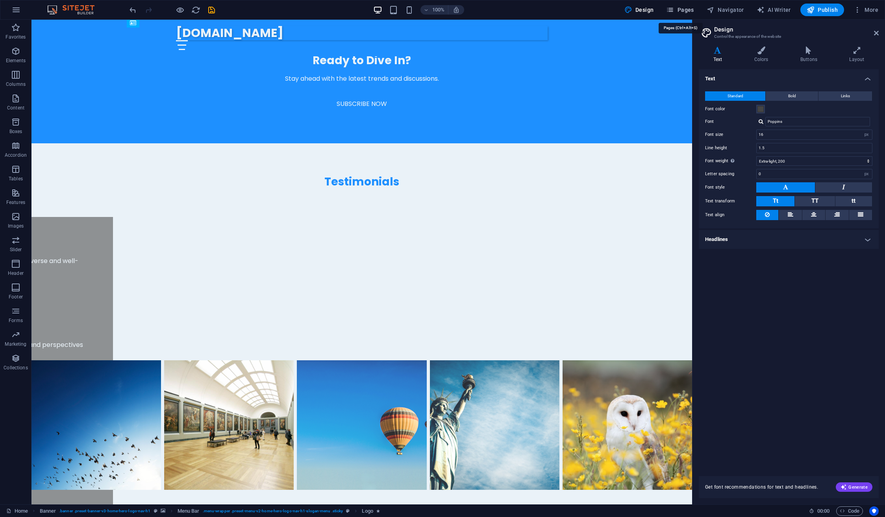
click at [681, 11] on span "Pages" at bounding box center [680, 10] width 28 height 8
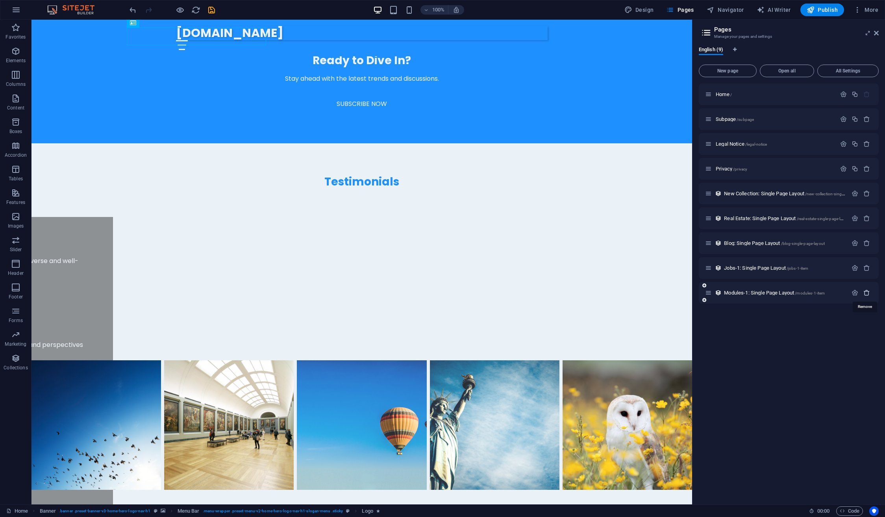
click at [867, 292] on icon "button" at bounding box center [867, 293] width 7 height 7
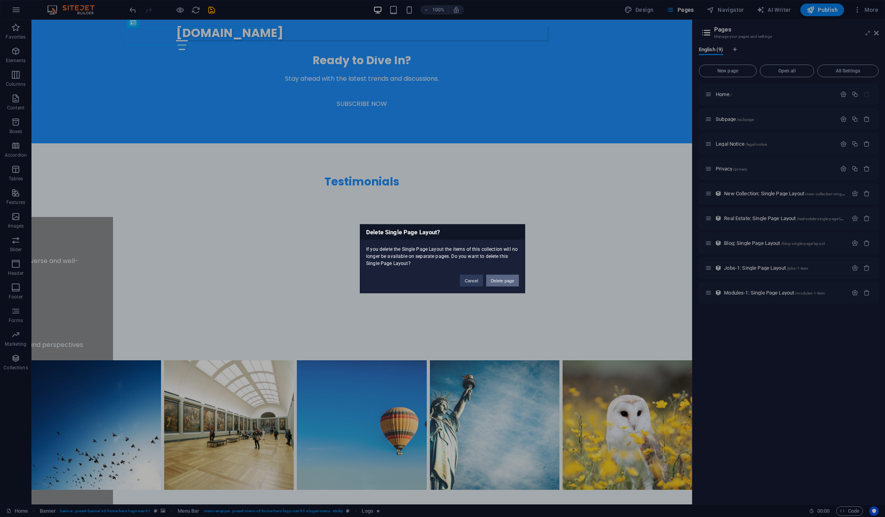
click at [504, 282] on button "Delete page" at bounding box center [502, 281] width 33 height 12
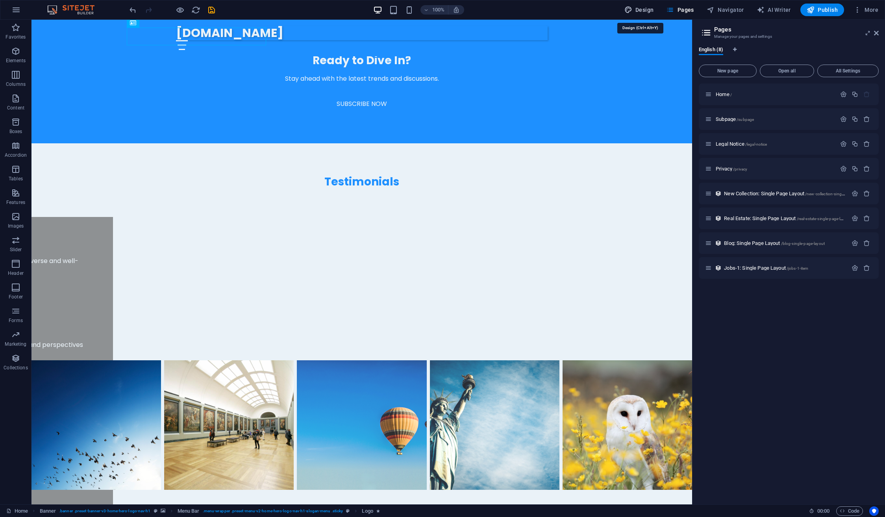
click at [650, 12] on span "Design" at bounding box center [640, 10] width 30 height 8
select select "px"
select select "200"
select select "px"
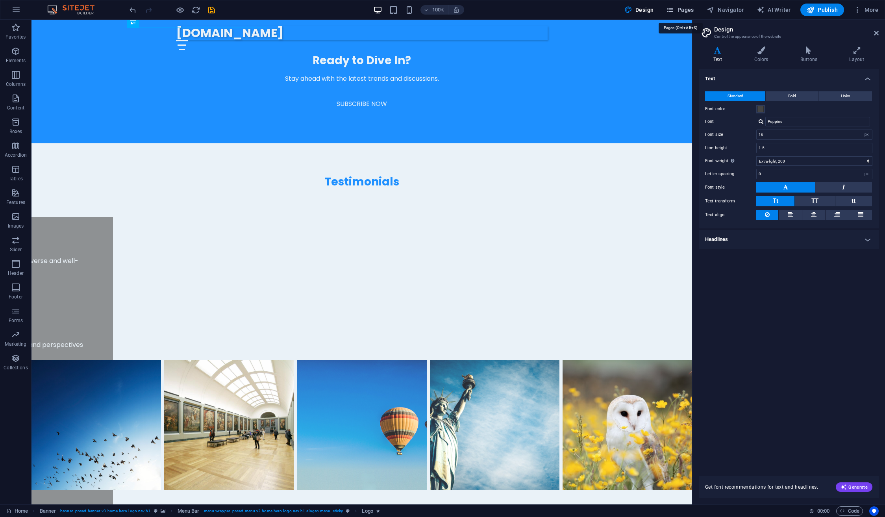
click at [690, 10] on span "Pages" at bounding box center [680, 10] width 28 height 8
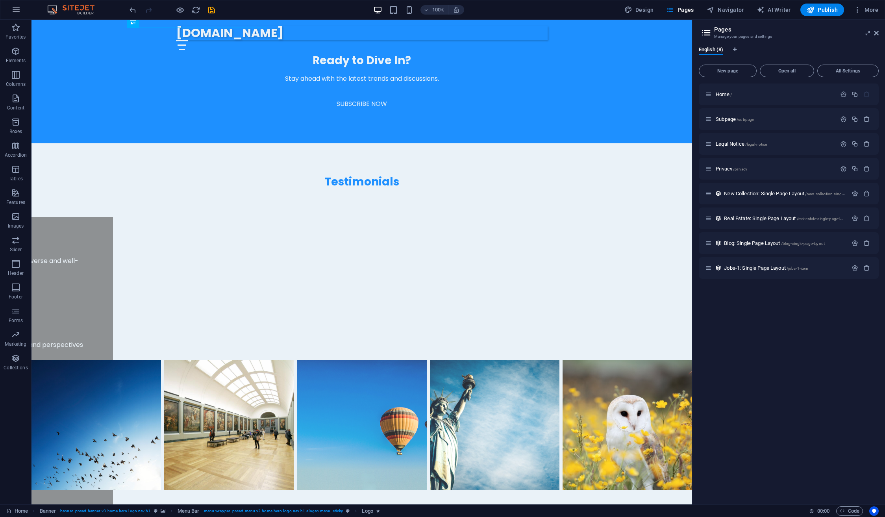
click at [16, 12] on icon "button" at bounding box center [15, 9] width 9 height 9
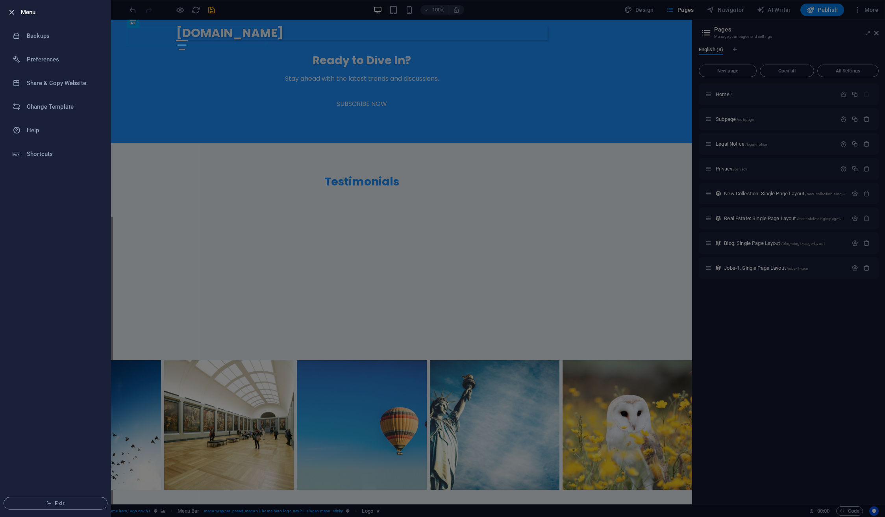
click at [12, 13] on icon "button" at bounding box center [11, 12] width 9 height 9
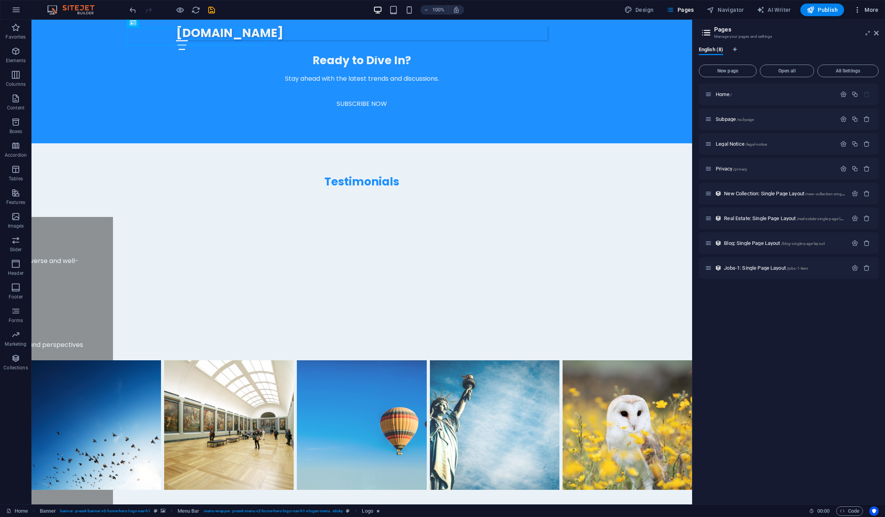
click at [871, 12] on span "More" at bounding box center [866, 10] width 25 height 8
click at [648, 11] on div at bounding box center [442, 258] width 885 height 517
click at [648, 11] on span "Design" at bounding box center [640, 10] width 30 height 8
select select "px"
select select "200"
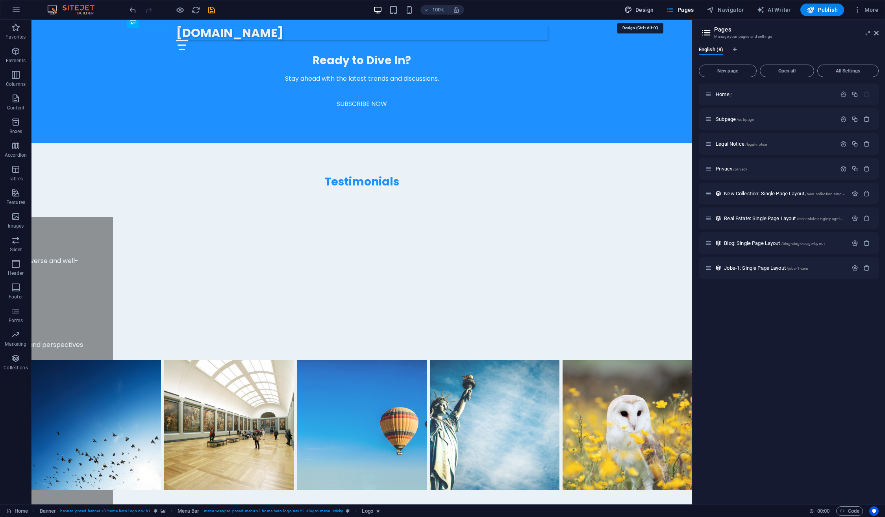
select select "px"
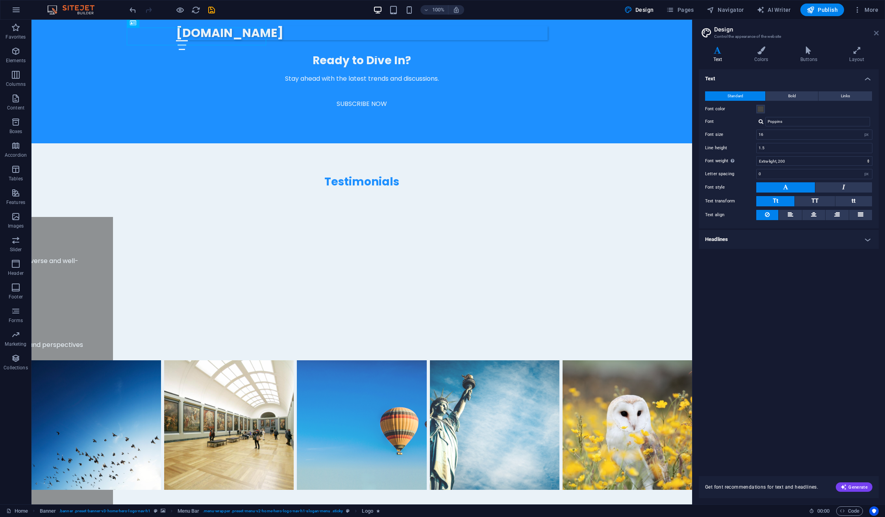
click at [878, 31] on icon at bounding box center [876, 33] width 5 height 6
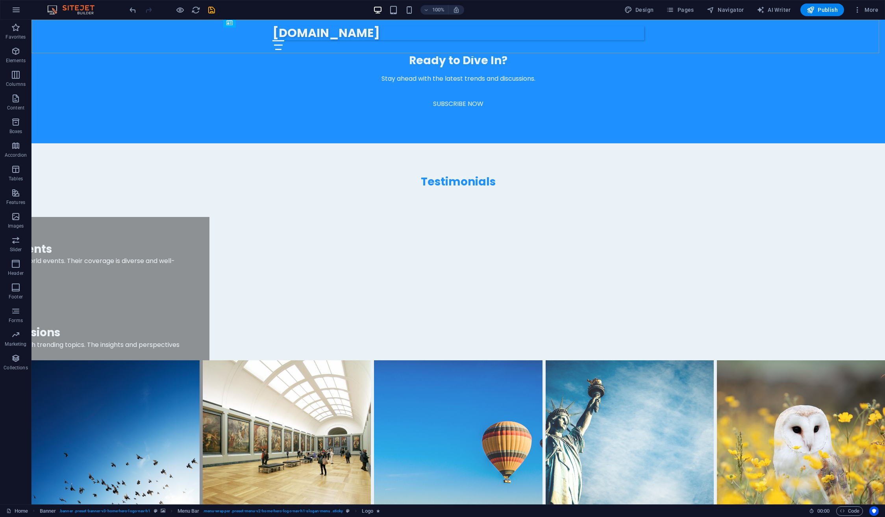
scroll to position [1969, 0]
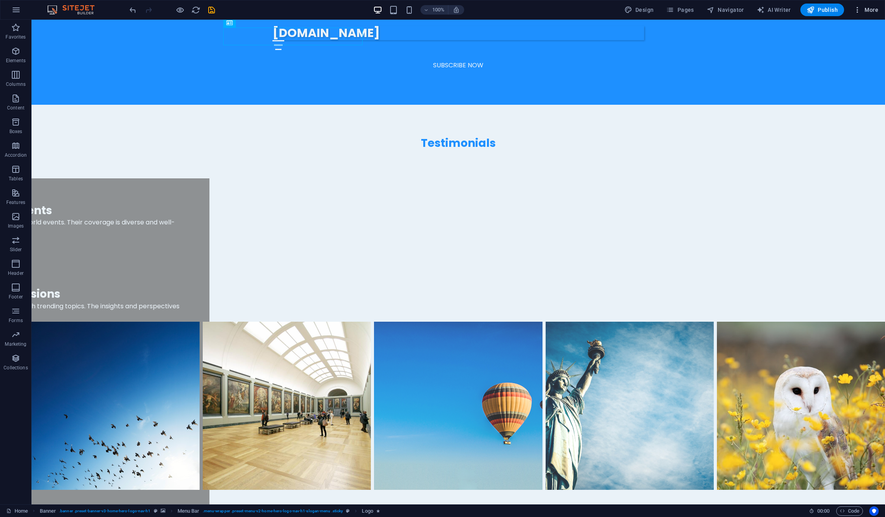
click at [872, 9] on span "More" at bounding box center [866, 10] width 25 height 8
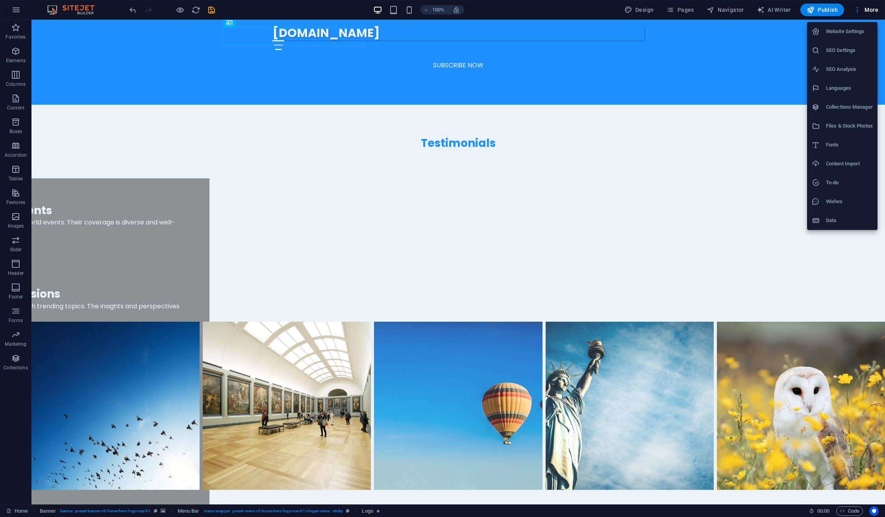
click at [846, 31] on h6 "Website Settings" at bounding box center [849, 31] width 47 height 9
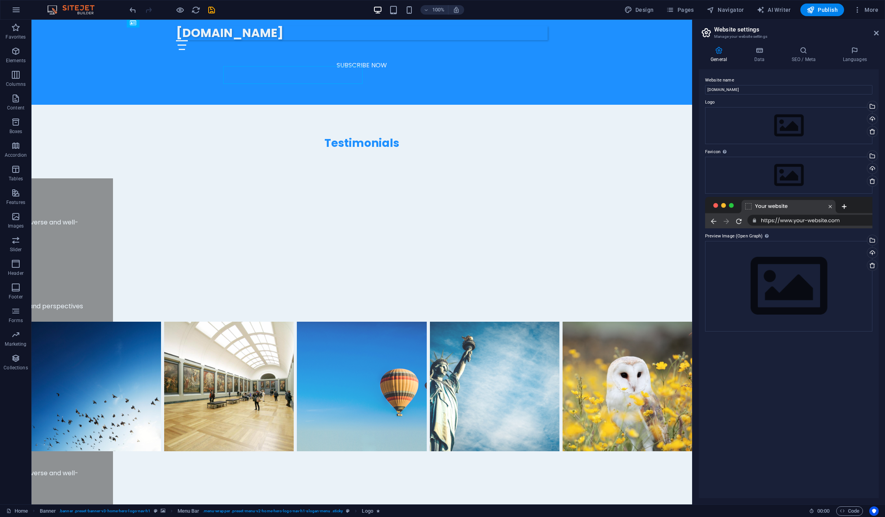
scroll to position [1930, 0]
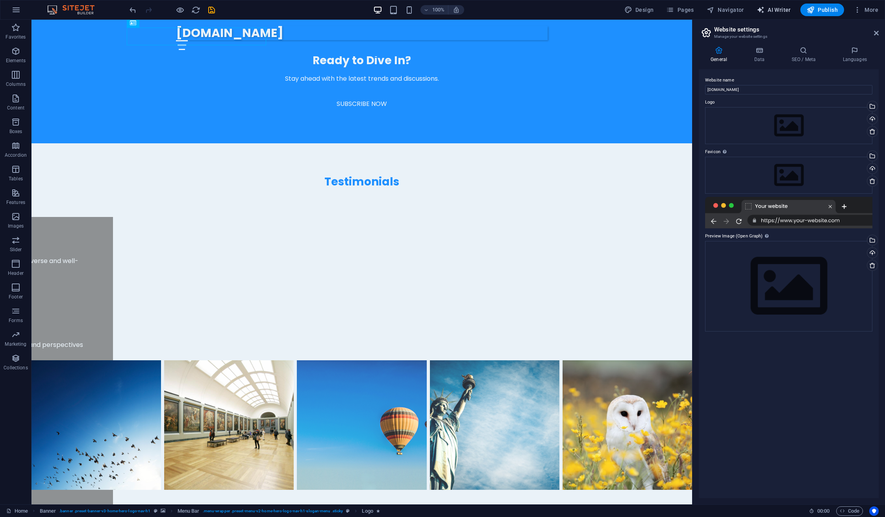
click at [775, 10] on span "AI Writer" at bounding box center [774, 10] width 34 height 8
select select "English"
